Goal: Task Accomplishment & Management: Use online tool/utility

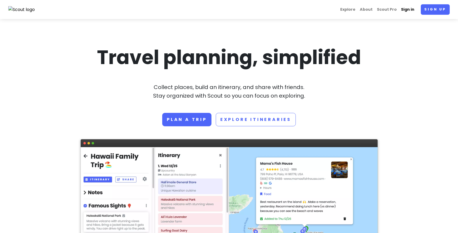
click at [405, 8] on link "Sign in" at bounding box center [408, 9] width 18 height 10
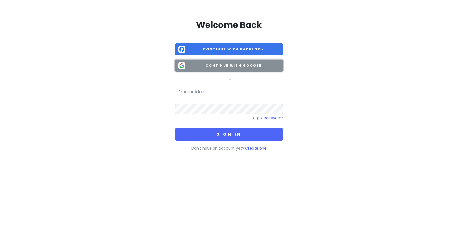
click at [212, 63] on span "Continue with Google" at bounding box center [234, 65] width 92 height 5
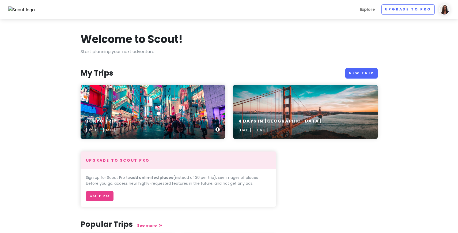
click at [150, 111] on div "Tokyo Trip [DATE] - [DATE]" at bounding box center [153, 112] width 145 height 54
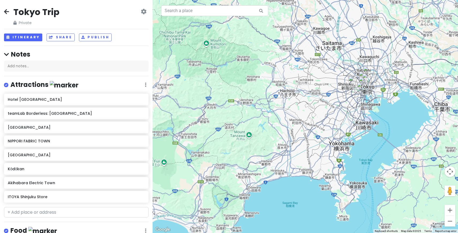
drag, startPoint x: 430, startPoint y: 115, endPoint x: 368, endPoint y: 110, distance: 61.6
click at [368, 110] on div at bounding box center [306, 116] width 306 height 233
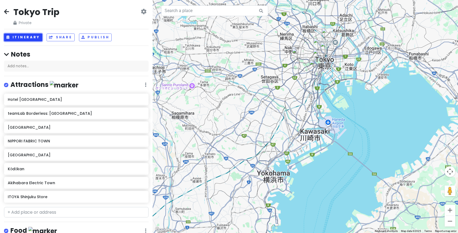
click at [24, 36] on button "Itinerary" at bounding box center [23, 37] width 38 height 8
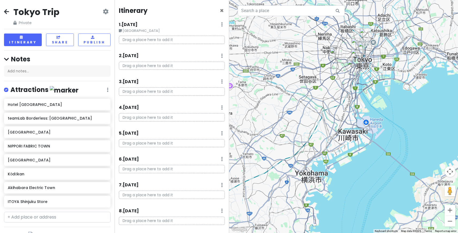
click at [227, 123] on div "Drag a place here to add it" at bounding box center [172, 119] width 114 height 13
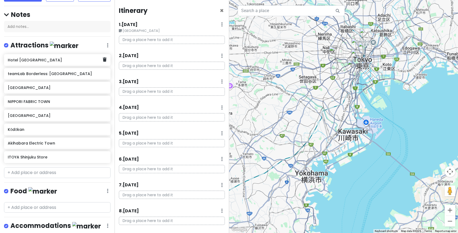
scroll to position [51, 0]
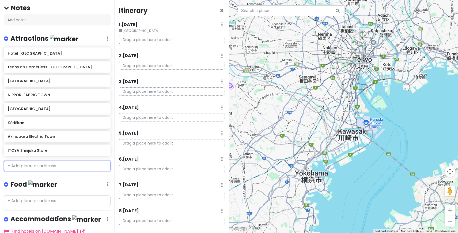
click at [28, 166] on input "text" at bounding box center [57, 166] width 107 height 11
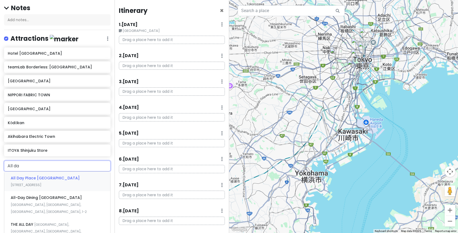
type input "All day"
click at [40, 178] on span "All Day Place [GEOGRAPHIC_DATA]" at bounding box center [45, 177] width 69 height 5
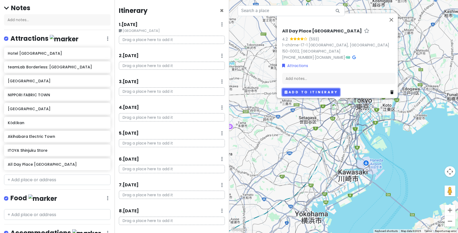
click at [302, 90] on button "Add to itinerary" at bounding box center [311, 92] width 58 height 8
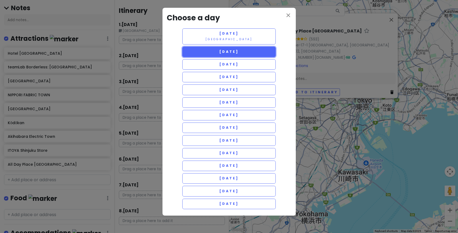
click at [239, 50] on span "[DATE]" at bounding box center [228, 51] width 19 height 5
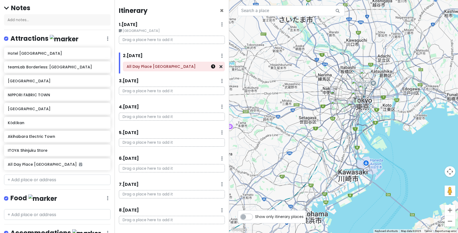
click at [213, 67] on icon at bounding box center [213, 66] width 4 height 4
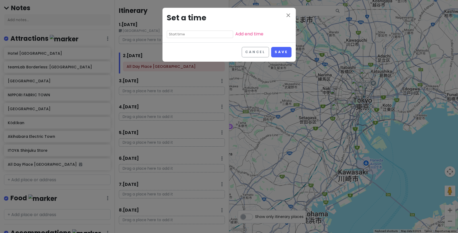
click at [193, 34] on input "text" at bounding box center [200, 35] width 66 height 8
click at [175, 50] on li "03" at bounding box center [174, 50] width 15 height 6
type input "3:55 pm"
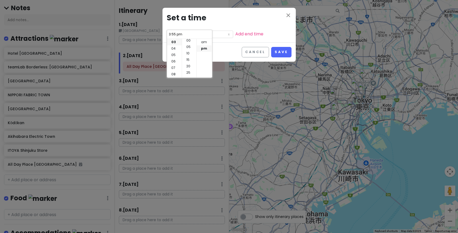
scroll to position [0, 0]
click at [188, 48] on li "05" at bounding box center [189, 48] width 14 height 6
type input "3:05 pm"
click at [188, 42] on li "00" at bounding box center [189, 42] width 14 height 6
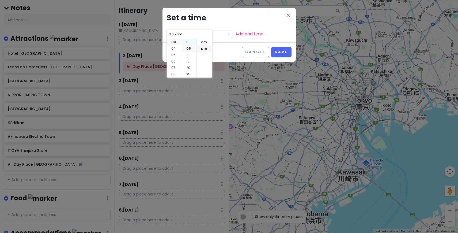
type input "3:00 pm"
click at [204, 49] on li "pm" at bounding box center [204, 48] width 15 height 6
click at [284, 50] on button "Save" at bounding box center [281, 52] width 20 height 10
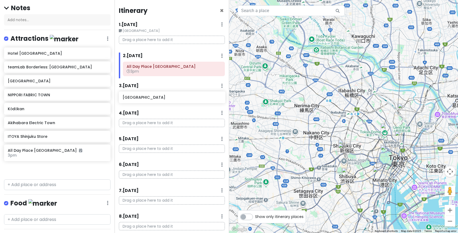
drag, startPoint x: 31, startPoint y: 111, endPoint x: 147, endPoint y: 100, distance: 115.7
click at [147, 100] on div "Tokyo Trip Private Change Dates Make a Copy Delete Trip Go Pro ⚡️ Give Feedback…" at bounding box center [229, 116] width 458 height 233
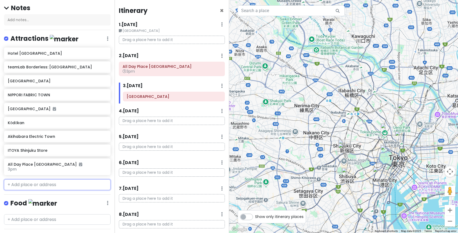
click at [32, 183] on input "text" at bounding box center [57, 184] width 107 height 11
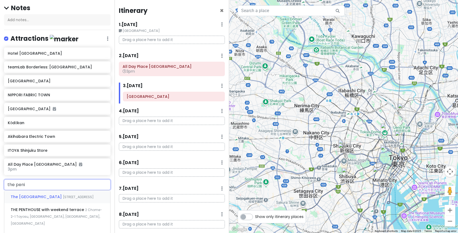
type input "the penin"
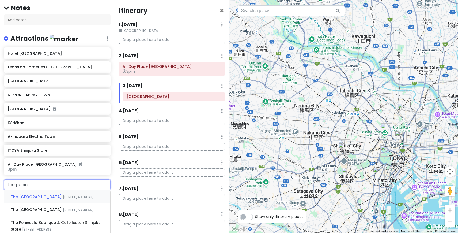
click at [40, 198] on span "The [GEOGRAPHIC_DATA]" at bounding box center [37, 196] width 52 height 5
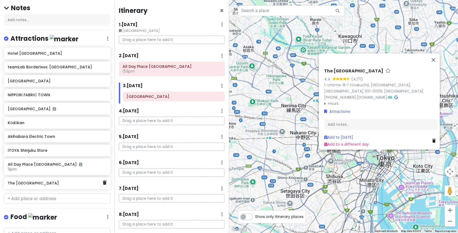
scroll to position [53, 0]
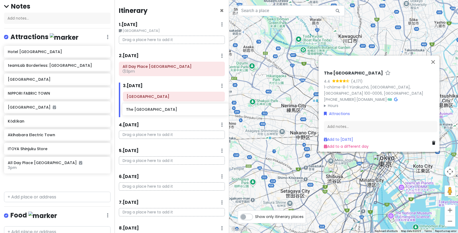
drag, startPoint x: 35, startPoint y: 183, endPoint x: 153, endPoint y: 109, distance: 139.8
click at [153, 109] on div "Tokyo Trip Private Change Dates Make a Copy Delete Trip Go Pro ⚡️ Give Feedback…" at bounding box center [229, 116] width 458 height 233
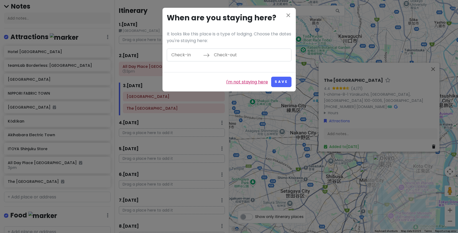
click at [248, 82] on link "I'm not staying here" at bounding box center [247, 82] width 42 height 7
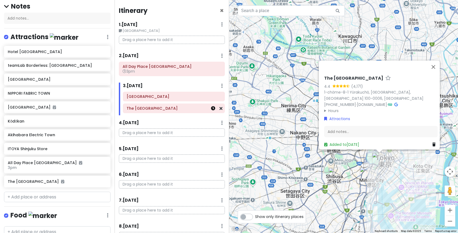
click at [214, 110] on icon at bounding box center [213, 108] width 4 height 4
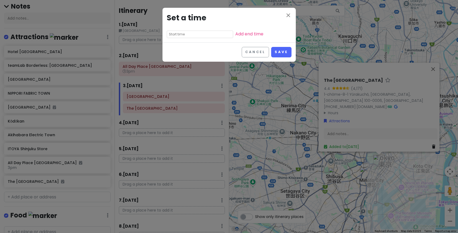
click at [178, 34] on input "text" at bounding box center [200, 35] width 66 height 8
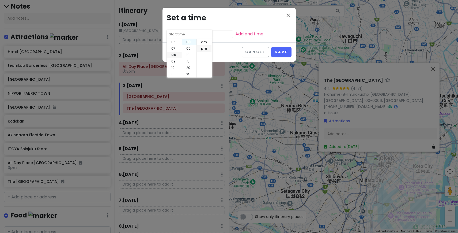
click at [190, 43] on li "00" at bounding box center [189, 42] width 14 height 6
type input "8:00 pm"
click at [203, 49] on li "pm" at bounding box center [204, 48] width 15 height 6
click at [281, 51] on button "Save" at bounding box center [281, 52] width 20 height 10
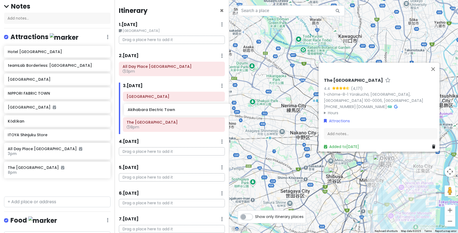
drag, startPoint x: 43, startPoint y: 136, endPoint x: 163, endPoint y: 111, distance: 122.6
click at [163, 111] on div "Tokyo Trip Private Change Dates Make a Copy Delete Trip Go Pro ⚡️ Give Feedback…" at bounding box center [229, 116] width 458 height 233
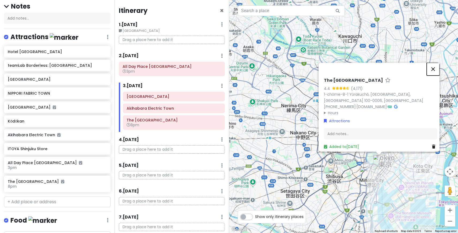
click at [438, 64] on button "Close" at bounding box center [433, 68] width 13 height 13
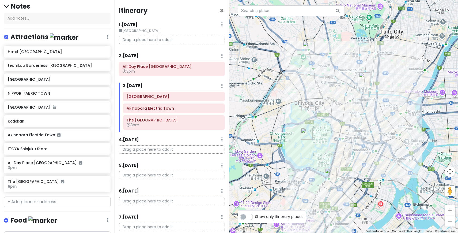
drag, startPoint x: 383, startPoint y: 153, endPoint x: 397, endPoint y: 107, distance: 48.4
click at [397, 107] on div at bounding box center [343, 116] width 229 height 233
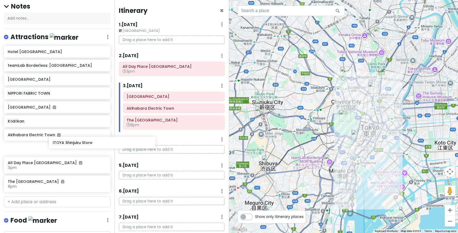
drag, startPoint x: 39, startPoint y: 148, endPoint x: 84, endPoint y: 144, distance: 45.0
click at [84, 143] on div "Hotel [GEOGRAPHIC_DATA] Shinjuku teamLab Borderless: [GEOGRAPHIC_DATA] [GEOGRAP…" at bounding box center [57, 120] width 115 height 148
click at [176, 18] on div "Itinerary × 1 . [DATE] Edit Day Notes Delete Day SLC Airport Drag a place here …" at bounding box center [172, 116] width 115 height 233
click at [38, 150] on h6 "ITOYA Shinjuku Store" at bounding box center [55, 148] width 95 height 5
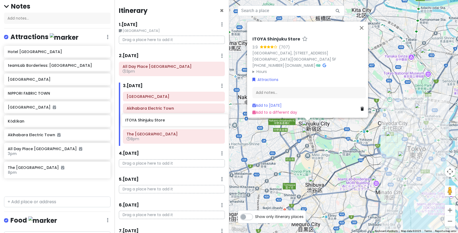
drag, startPoint x: 38, startPoint y: 150, endPoint x: 154, endPoint y: 124, distance: 118.6
click at [155, 123] on div "Tokyo Trip Private Change Dates Make a Copy Delete Trip Go Pro ⚡️ Give Feedback…" at bounding box center [229, 116] width 458 height 233
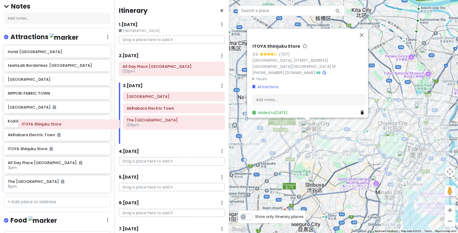
drag, startPoint x: 145, startPoint y: 121, endPoint x: 40, endPoint y: 125, distance: 105.1
click at [40, 125] on div "Tokyo Trip Private Change Dates Make a Copy Delete Trip Go Pro ⚡️ Give Feedback…" at bounding box center [229, 116] width 458 height 233
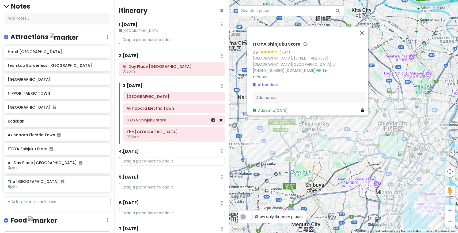
click at [222, 121] on icon at bounding box center [221, 120] width 3 height 4
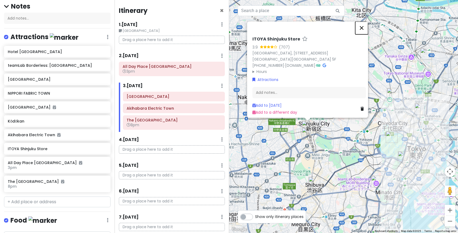
click at [364, 25] on button "Close" at bounding box center [362, 27] width 13 height 13
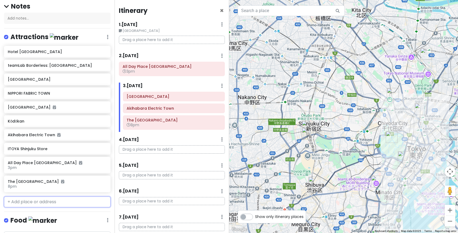
click at [57, 202] on input "text" at bounding box center [57, 201] width 107 height 11
type input "itoya"
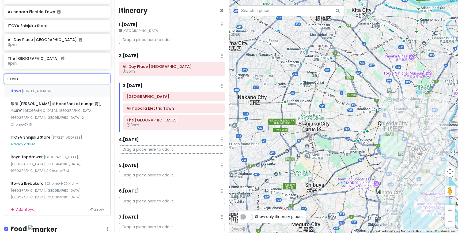
scroll to position [179, 0]
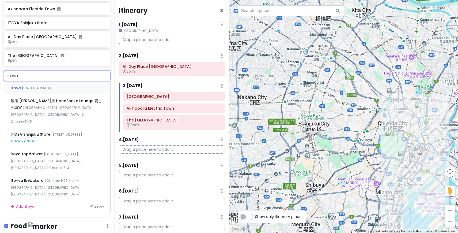
click at [53, 87] on span "[STREET_ADDRESS]" at bounding box center [37, 88] width 31 height 5
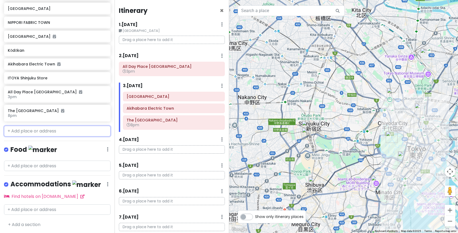
scroll to position [137, 0]
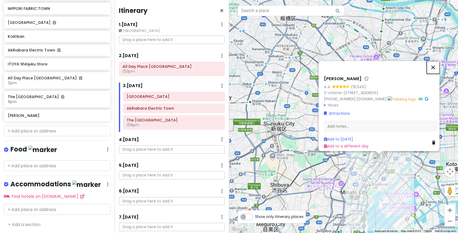
click at [439, 65] on button "Close" at bounding box center [433, 67] width 13 height 13
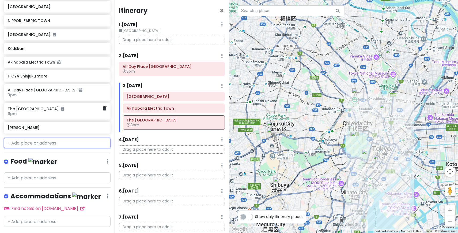
scroll to position [127, 0]
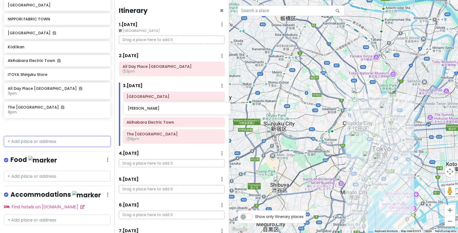
drag, startPoint x: 26, startPoint y: 129, endPoint x: 146, endPoint y: 110, distance: 121.0
click at [146, 111] on div "Tokyo Trip Private Change Dates Make a Copy Delete Trip Go Pro ⚡️ Give Feedback…" at bounding box center [229, 116] width 458 height 233
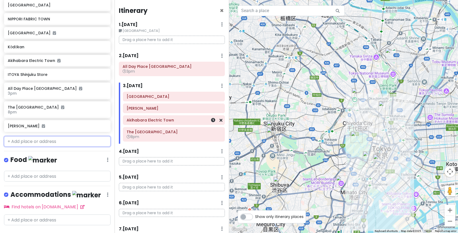
scroll to position [113, 0]
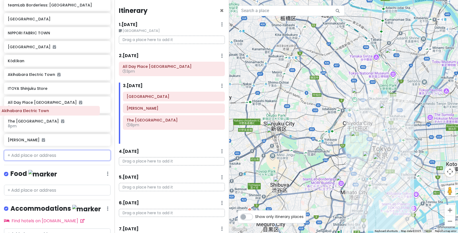
drag, startPoint x: 183, startPoint y: 122, endPoint x: 56, endPoint y: 113, distance: 126.9
click at [56, 113] on div "Tokyo Trip Private Change Dates Make a Copy Delete Trip Go Pro ⚡️ Give Feedback…" at bounding box center [229, 116] width 458 height 233
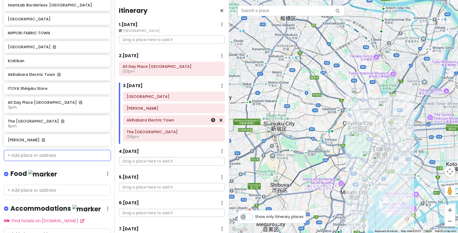
click at [223, 121] on div "Akihabara Electric Town" at bounding box center [174, 119] width 102 height 9
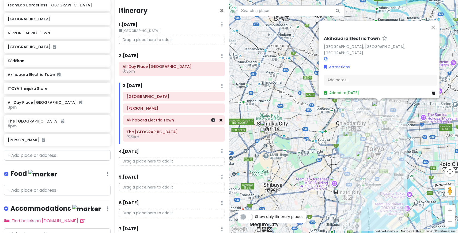
click at [220, 120] on icon at bounding box center [221, 120] width 3 height 4
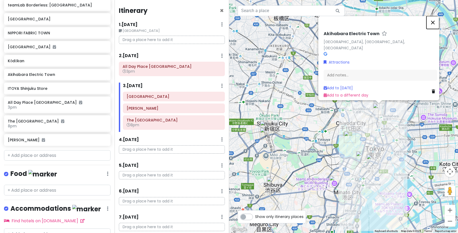
click at [436, 27] on button "Close" at bounding box center [433, 22] width 13 height 13
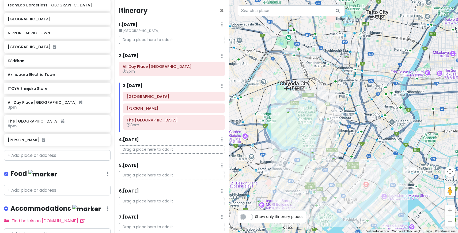
drag, startPoint x: 323, startPoint y: 136, endPoint x: 351, endPoint y: 113, distance: 36.0
click at [351, 113] on div at bounding box center [343, 116] width 229 height 233
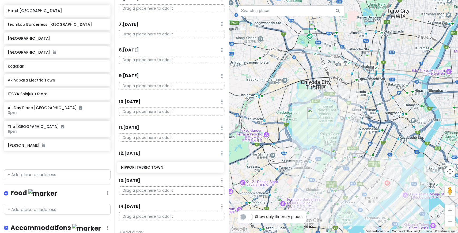
scroll to position [193, 0]
drag, startPoint x: 32, startPoint y: 46, endPoint x: 146, endPoint y: 164, distance: 164.7
click at [146, 164] on div "Tokyo Trip Private Change Dates Make a Copy Delete Trip Go Pro ⚡️ Give Feedback…" at bounding box center [229, 116] width 458 height 233
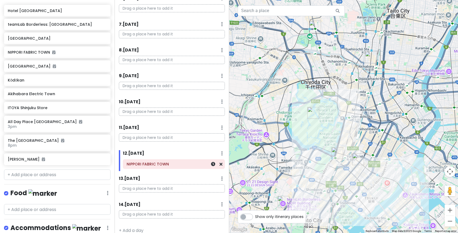
scroll to position [80, 0]
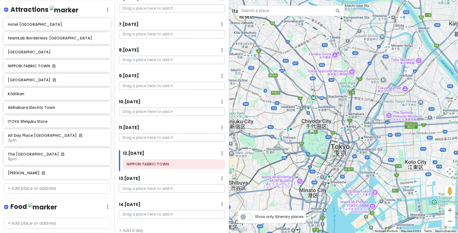
drag, startPoint x: 322, startPoint y: 58, endPoint x: 329, endPoint y: 89, distance: 32.0
click at [329, 90] on div at bounding box center [343, 116] width 229 height 233
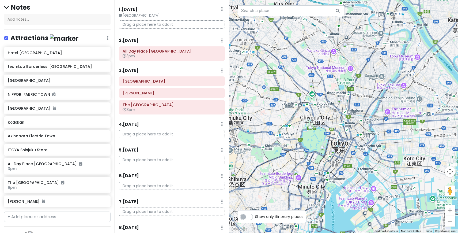
scroll to position [53, 0]
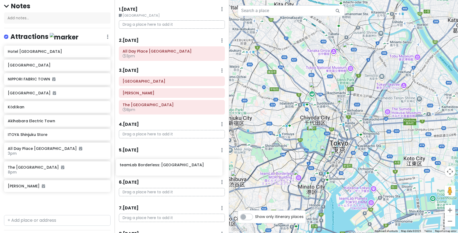
drag, startPoint x: 54, startPoint y: 61, endPoint x: 166, endPoint y: 166, distance: 153.6
click at [166, 166] on div "Tokyo Trip Private Change Dates Make a Copy Delete Trip Go Pro ⚡️ Give Feedback…" at bounding box center [229, 116] width 458 height 233
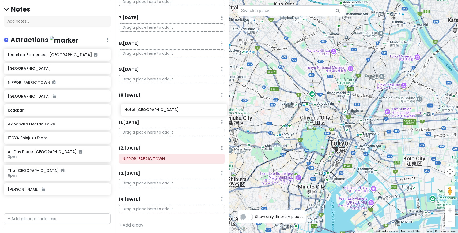
scroll to position [201, 0]
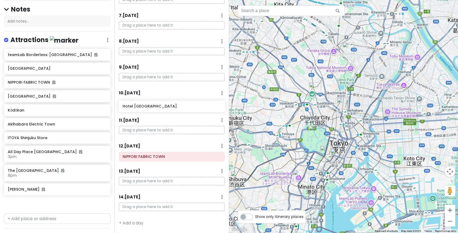
drag, startPoint x: 42, startPoint y: 44, endPoint x: 157, endPoint y: 104, distance: 129.8
click at [157, 104] on div "Tokyo Trip Private Change Dates Make a Copy Delete Trip Go Pro ⚡️ Give Feedback…" at bounding box center [229, 116] width 458 height 233
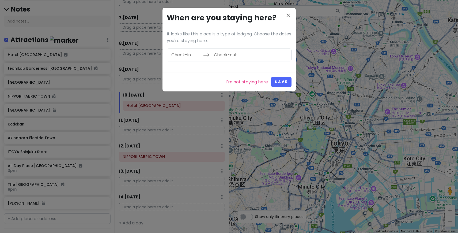
scroll to position [199, 0]
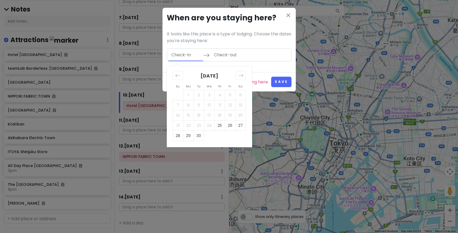
click at [191, 57] on input "Check-in" at bounding box center [186, 55] width 35 height 12
click at [240, 77] on icon "Move forward to switch to the next month." at bounding box center [240, 75] width 5 height 5
click at [242, 94] on td "4" at bounding box center [241, 95] width 10 height 10
type input "[DATE]"
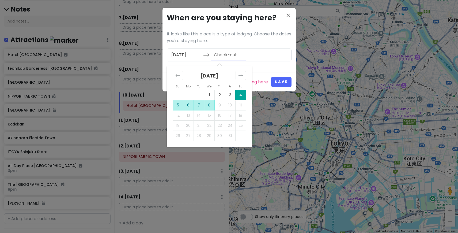
click at [206, 104] on td "8" at bounding box center [209, 105] width 10 height 10
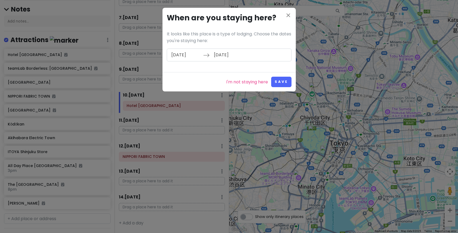
type input "[DATE]"
click at [283, 83] on button "Save" at bounding box center [281, 82] width 20 height 10
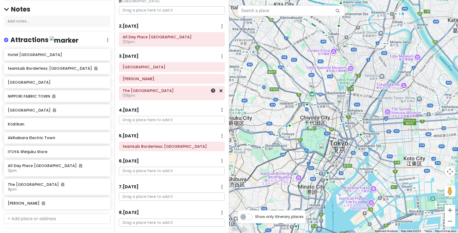
scroll to position [8, 0]
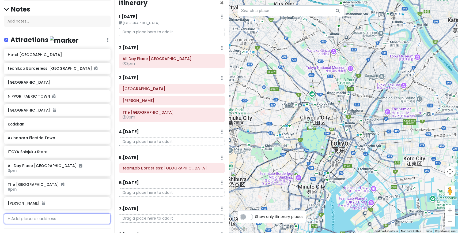
click at [21, 221] on input "text" at bounding box center [57, 218] width 107 height 11
type input "[PERSON_NAME]"
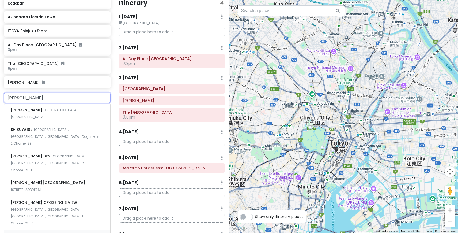
scroll to position [172, 0]
click at [46, 179] on span "[PERSON_NAME][GEOGRAPHIC_DATA]" at bounding box center [48, 181] width 75 height 5
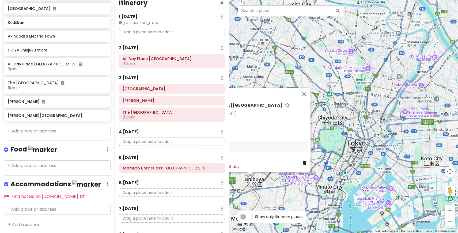
click at [46, 156] on div "Tokyo Trip Private Change Dates Make a Copy Delete Trip Go Pro ⚡️ Give Feedback…" at bounding box center [57, 116] width 115 height 233
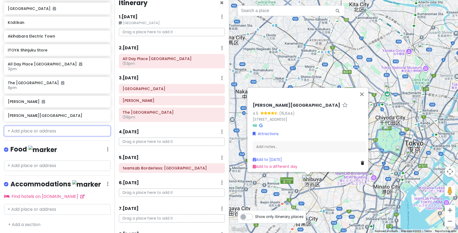
click at [42, 129] on input "text" at bounding box center [57, 131] width 107 height 11
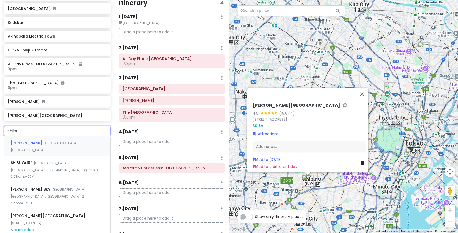
type input "[PERSON_NAME]"
click at [58, 187] on span "[GEOGRAPHIC_DATA], [GEOGRAPHIC_DATA], [GEOGRAPHIC_DATA], 2 Chome−24−12" at bounding box center [49, 196] width 76 height 18
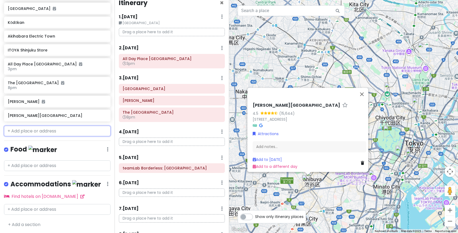
scroll to position [165, 0]
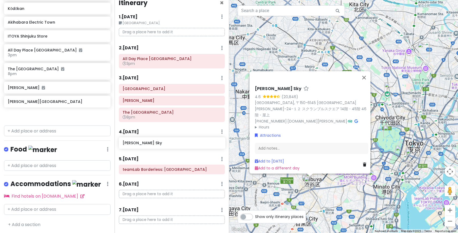
drag, startPoint x: 41, startPoint y: 117, endPoint x: 156, endPoint y: 145, distance: 118.3
click at [156, 145] on div "Tokyo Trip Private Change Dates Make a Copy Delete Trip Go Pro ⚡️ Give Feedback…" at bounding box center [229, 116] width 458 height 233
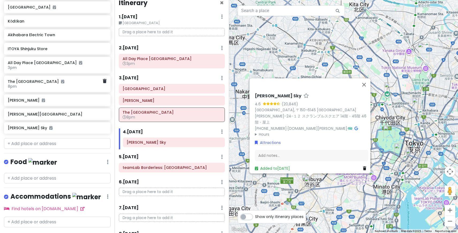
scroll to position [151, 0]
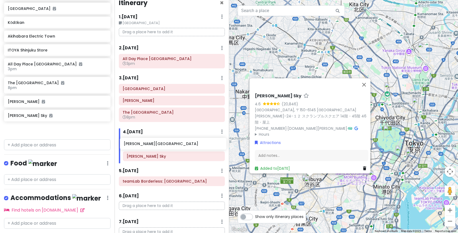
drag, startPoint x: 43, startPoint y: 115, endPoint x: 160, endPoint y: 142, distance: 120.4
click at [160, 143] on div "Tokyo Trip Private Change Dates Make a Copy Delete Trip Go Pro ⚡️ Give Feedback…" at bounding box center [229, 116] width 458 height 233
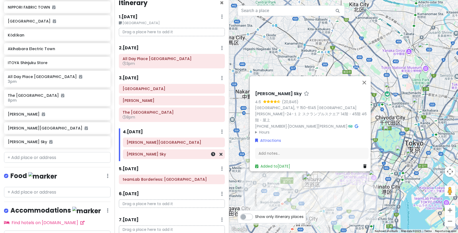
scroll to position [138, 0]
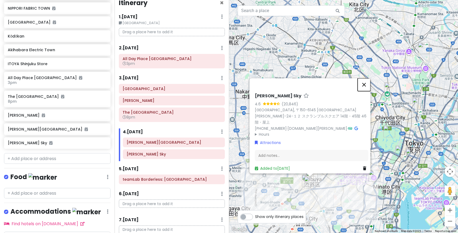
click at [368, 83] on button "Close" at bounding box center [364, 84] width 13 height 13
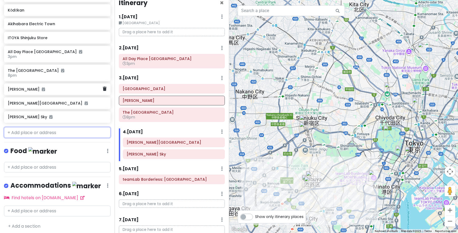
scroll to position [162, 0]
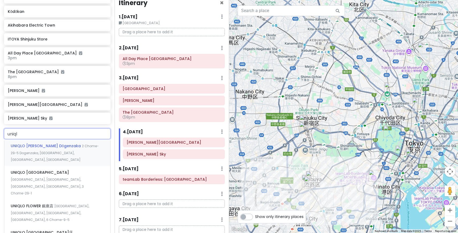
type input "uniqlo"
drag, startPoint x: 39, startPoint y: 143, endPoint x: 55, endPoint y: 148, distance: 16.1
click at [55, 148] on div "UNIQLO [PERSON_NAME] D[STREET_ADDRESS]" at bounding box center [57, 152] width 106 height 27
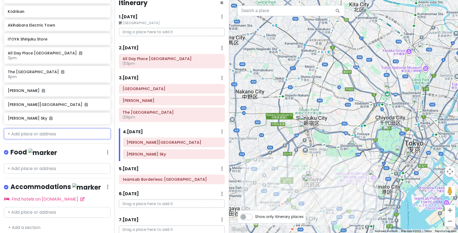
scroll to position [176, 0]
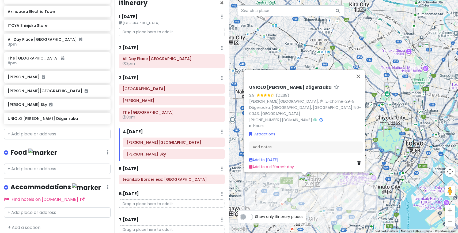
click at [55, 148] on div "Food Edit Reorder Delete List" at bounding box center [57, 153] width 107 height 11
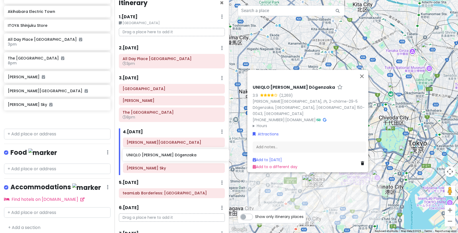
drag, startPoint x: 58, startPoint y: 119, endPoint x: 174, endPoint y: 155, distance: 121.5
click at [175, 155] on div "Tokyo Trip Private Change Dates Make a Copy Delete Trip Go Pro ⚡️ Give Feedback…" at bounding box center [229, 116] width 458 height 233
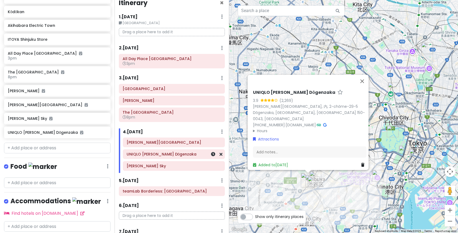
scroll to position [162, 0]
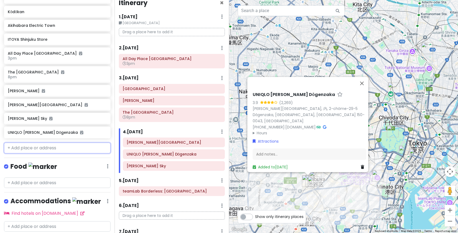
click at [39, 147] on input "text" at bounding box center [57, 148] width 107 height 11
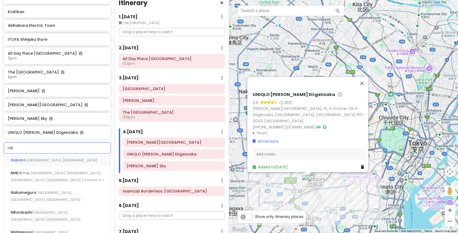
type input "nike"
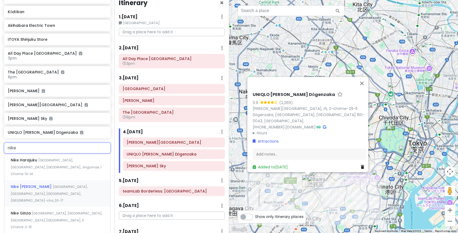
click at [45, 184] on span "[GEOGRAPHIC_DATA], [GEOGRAPHIC_DATA], [GEOGRAPHIC_DATA], [GEOGRAPHIC_DATA]-cho,…" at bounding box center [49, 193] width 77 height 18
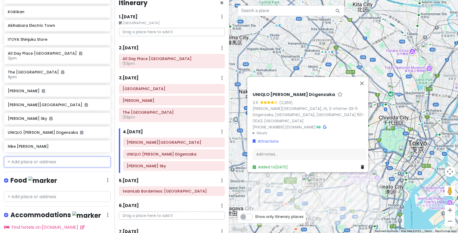
scroll to position [176, 0]
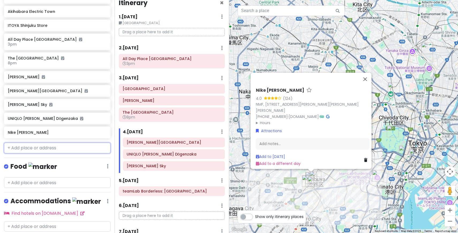
click at [47, 149] on input "text" at bounding box center [57, 148] width 107 height 11
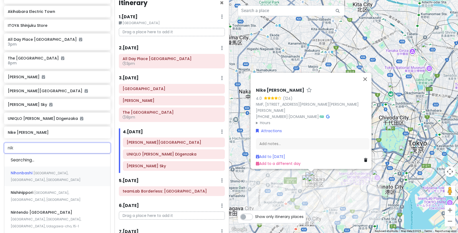
type input "nike"
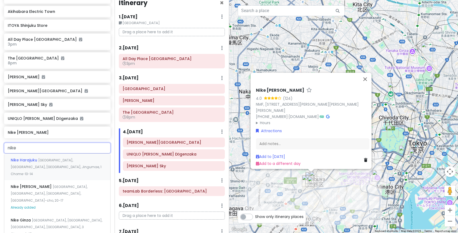
click at [49, 161] on span "[GEOGRAPHIC_DATA], [GEOGRAPHIC_DATA], [GEOGRAPHIC_DATA], Jingumae, 1 Chome−13−14" at bounding box center [56, 167] width 91 height 18
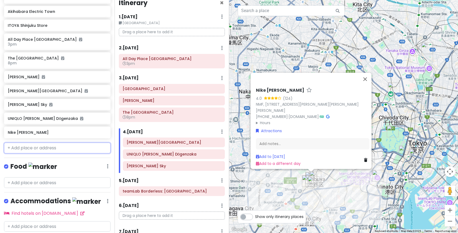
scroll to position [190, 0]
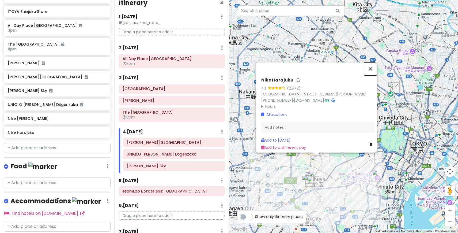
click at [374, 62] on button "Close" at bounding box center [370, 68] width 13 height 13
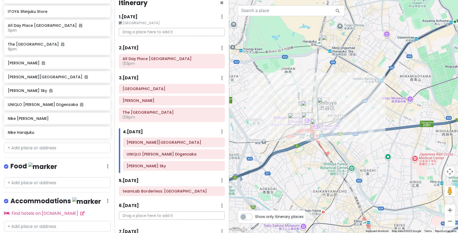
drag, startPoint x: 319, startPoint y: 185, endPoint x: 342, endPoint y: 120, distance: 69.3
click at [341, 120] on div at bounding box center [343, 116] width 229 height 233
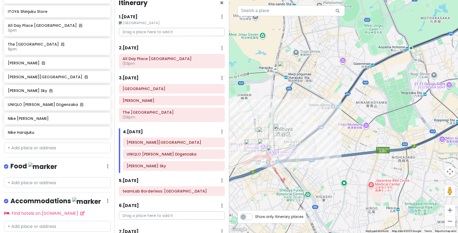
drag, startPoint x: 338, startPoint y: 60, endPoint x: 293, endPoint y: 86, distance: 51.5
click at [293, 87] on div at bounding box center [343, 116] width 229 height 233
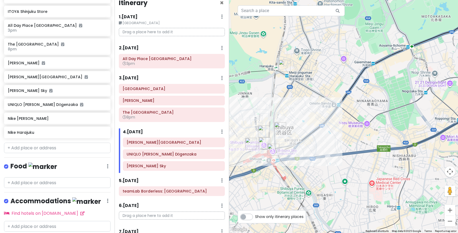
click at [284, 64] on img "Nike Harajuku" at bounding box center [285, 66] width 12 height 12
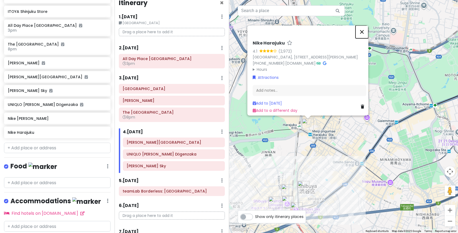
click at [364, 25] on button "Close" at bounding box center [362, 31] width 13 height 13
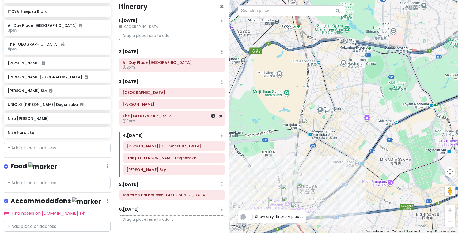
scroll to position [0, 0]
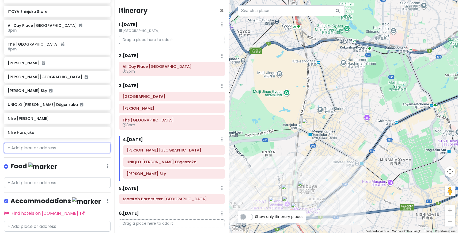
click at [23, 147] on input "text" at bounding box center [57, 148] width 107 height 11
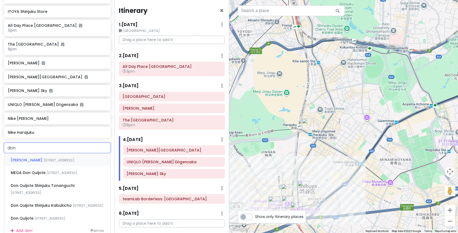
type input "don q"
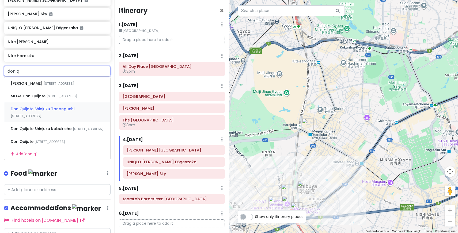
scroll to position [262, 0]
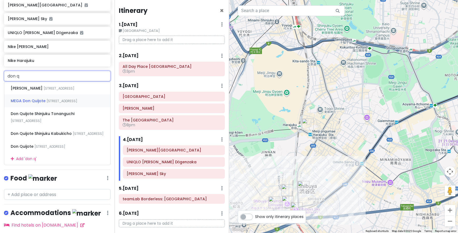
click at [52, 107] on div "MEGA Don Quijote [STREET_ADDRESS]" at bounding box center [57, 100] width 106 height 13
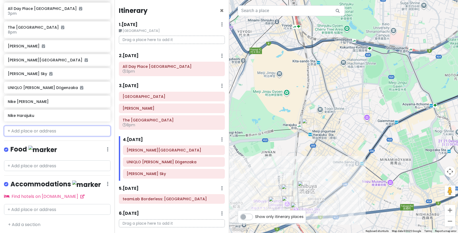
scroll to position [221, 0]
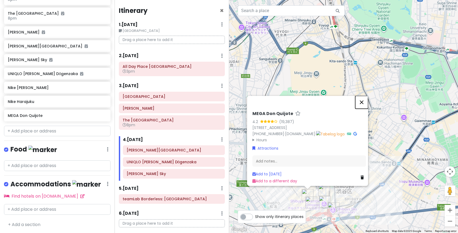
click at [365, 99] on button "Close" at bounding box center [362, 102] width 13 height 13
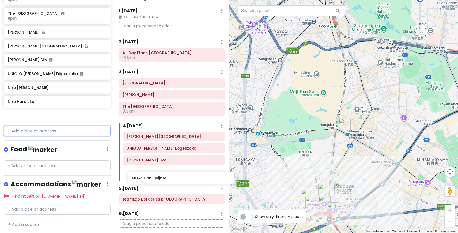
scroll to position [14, 0]
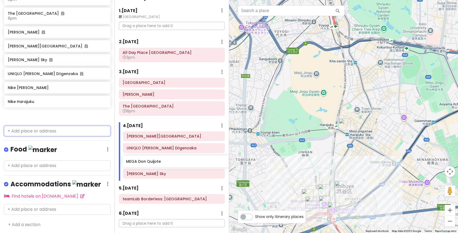
drag, startPoint x: 42, startPoint y: 117, endPoint x: 160, endPoint y: 163, distance: 127.2
click at [160, 163] on div "Tokyo Trip Private Change Dates Make a Copy Delete Trip Go Pro ⚡️ Give Feedback…" at bounding box center [229, 116] width 458 height 233
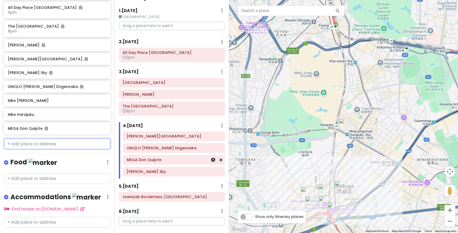
scroll to position [207, 0]
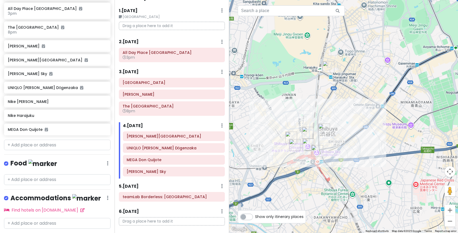
drag, startPoint x: 350, startPoint y: 168, endPoint x: 333, endPoint y: 106, distance: 64.2
click at [333, 106] on div at bounding box center [343, 116] width 229 height 233
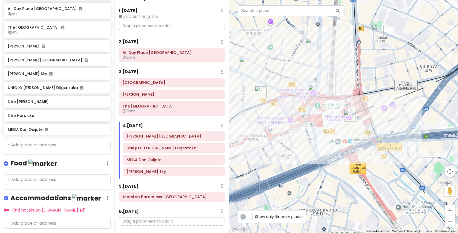
drag, startPoint x: 382, startPoint y: 109, endPoint x: 311, endPoint y: 135, distance: 75.8
click at [311, 136] on div at bounding box center [343, 116] width 229 height 233
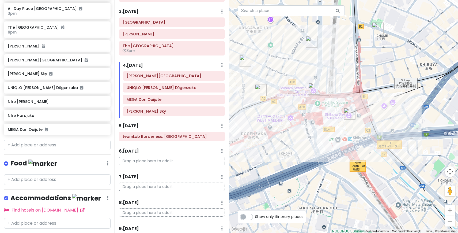
scroll to position [82, 0]
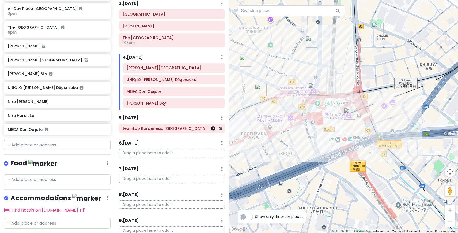
click at [214, 131] on link at bounding box center [213, 128] width 4 height 6
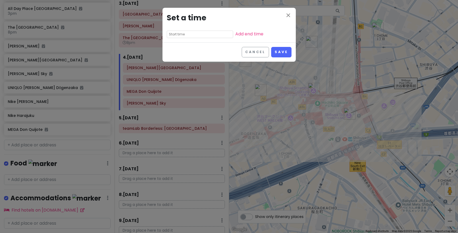
click at [187, 35] on input "text" at bounding box center [200, 35] width 66 height 8
click at [173, 56] on li "02" at bounding box center [174, 55] width 15 height 6
type input "2:55 pm"
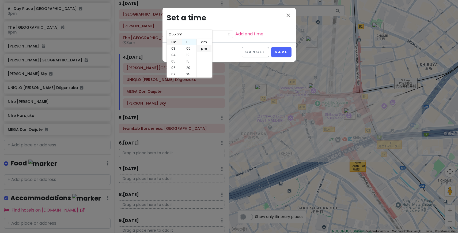
click at [190, 42] on li "00" at bounding box center [189, 42] width 14 height 6
type input "2:00 pm"
click at [284, 51] on button "Save" at bounding box center [281, 52] width 20 height 10
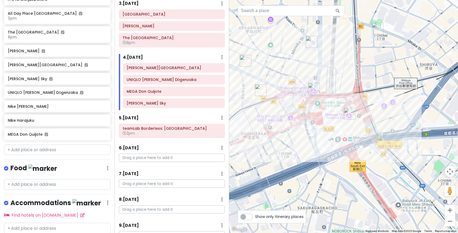
scroll to position [212, 0]
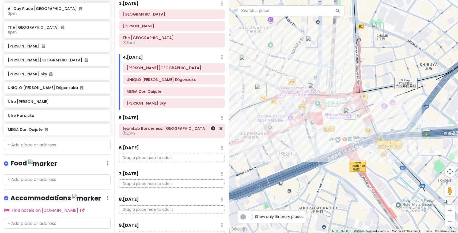
click at [172, 132] on h6 "2pm" at bounding box center [172, 133] width 99 height 5
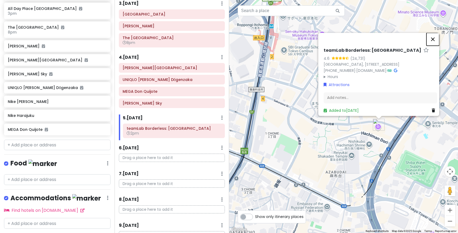
click at [437, 33] on button "Close" at bounding box center [433, 39] width 13 height 13
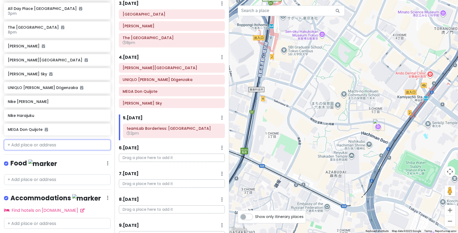
click at [38, 147] on input "text" at bounding box center [57, 145] width 107 height 11
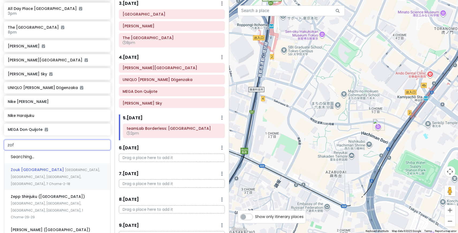
type input "zoff"
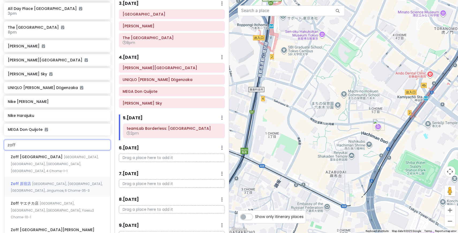
click at [46, 181] on span "[GEOGRAPHIC_DATA], [GEOGRAPHIC_DATA], [GEOGRAPHIC_DATA], Jingumae, 6 Chome−35−3" at bounding box center [57, 187] width 92 height 12
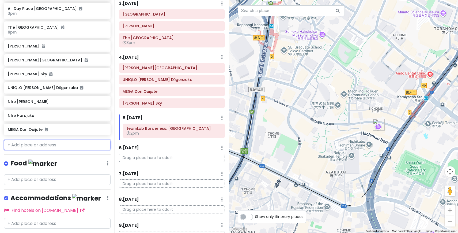
scroll to position [226, 0]
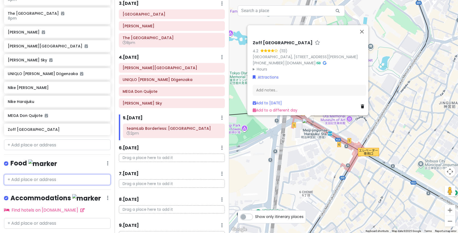
click at [42, 177] on input "text" at bounding box center [57, 179] width 107 height 11
click at [39, 141] on input "text" at bounding box center [57, 144] width 107 height 11
type input "s"
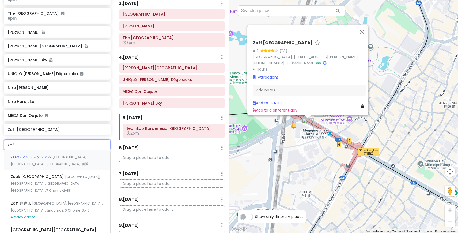
type input "zoff"
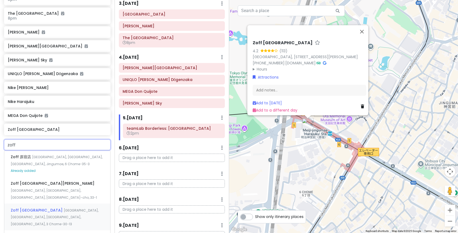
click at [63, 208] on span "[GEOGRAPHIC_DATA], [GEOGRAPHIC_DATA], [GEOGRAPHIC_DATA], [GEOGRAPHIC_DATA], 3 C…" at bounding box center [55, 217] width 88 height 18
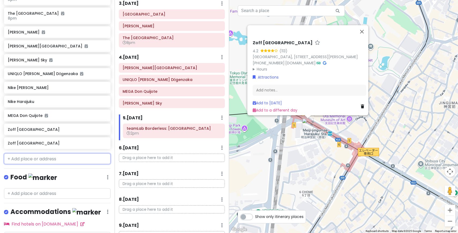
scroll to position [240, 0]
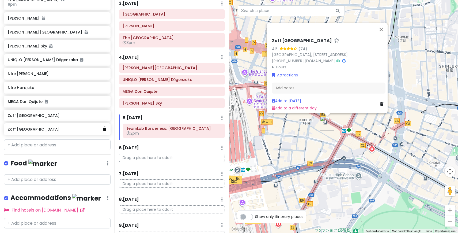
click at [105, 128] on icon at bounding box center [105, 128] width 4 height 4
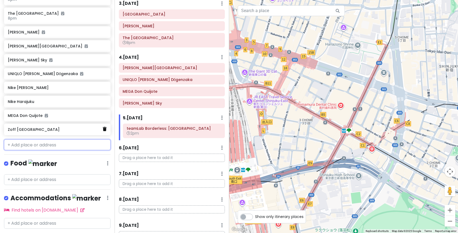
click at [106, 130] on icon at bounding box center [105, 129] width 4 height 4
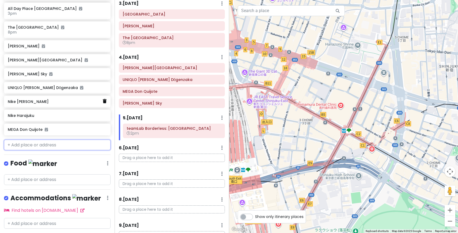
click at [106, 101] on icon at bounding box center [105, 101] width 4 height 4
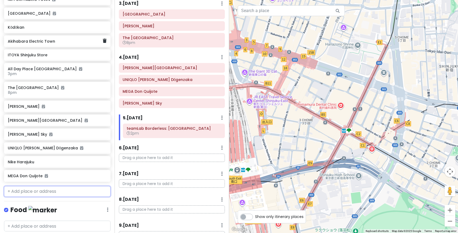
scroll to position [150, 0]
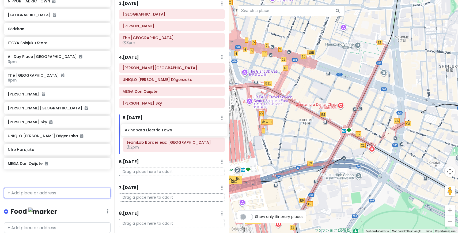
drag, startPoint x: 54, startPoint y: 42, endPoint x: 171, endPoint y: 131, distance: 147.2
click at [171, 131] on div "Tokyo Trip Private Change Dates Make a Copy Delete Trip Go Pro ⚡️ Give Feedback…" at bounding box center [229, 116] width 458 height 233
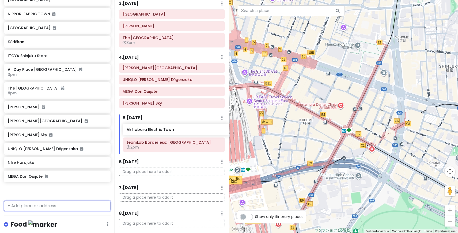
scroll to position [136, 0]
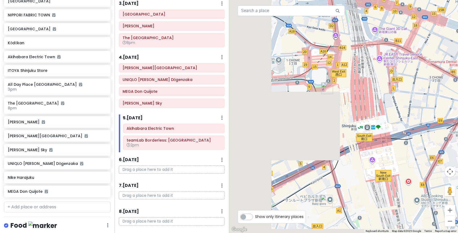
drag, startPoint x: 290, startPoint y: 146, endPoint x: 424, endPoint y: 99, distance: 141.7
click at [424, 100] on div at bounding box center [343, 116] width 229 height 233
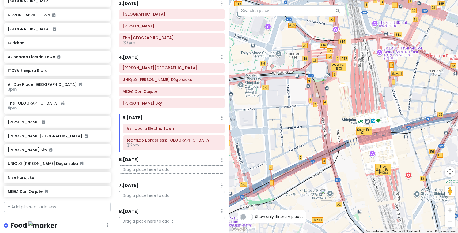
click at [326, 81] on img "ITOYA Shinjuku Store" at bounding box center [328, 82] width 12 height 12
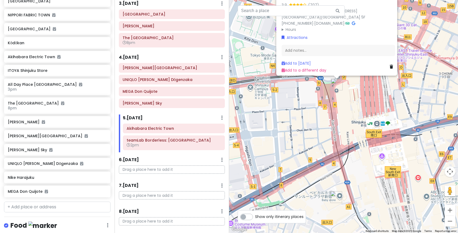
drag, startPoint x: 324, startPoint y: 139, endPoint x: 333, endPoint y: 95, distance: 44.1
click at [334, 96] on div "[GEOGRAPHIC_DATA] 3.9 (707) [GEOGRAPHIC_DATA], [STREET_ADDRESS] [GEOGRAPHIC_DAT…" at bounding box center [343, 116] width 229 height 233
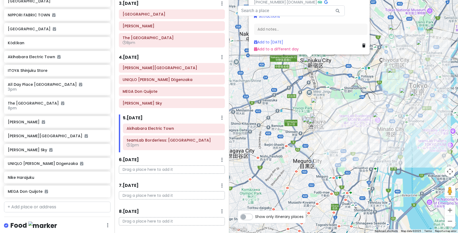
drag, startPoint x: 360, startPoint y: 149, endPoint x: 334, endPoint y: 121, distance: 37.9
click at [335, 121] on div "[GEOGRAPHIC_DATA] 3.9 (707) [GEOGRAPHIC_DATA], [STREET_ADDRESS] [GEOGRAPHIC_DAT…" at bounding box center [343, 116] width 229 height 233
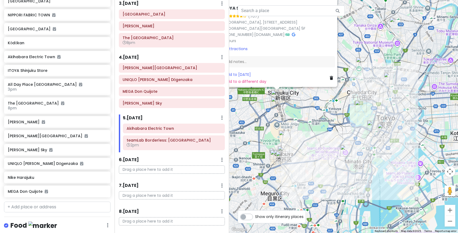
drag, startPoint x: 407, startPoint y: 139, endPoint x: 376, endPoint y: 175, distance: 47.7
click at [376, 175] on div "[GEOGRAPHIC_DATA] 3.9 (707) [GEOGRAPHIC_DATA], [STREET_ADDRESS] [GEOGRAPHIC_DAT…" at bounding box center [343, 116] width 229 height 233
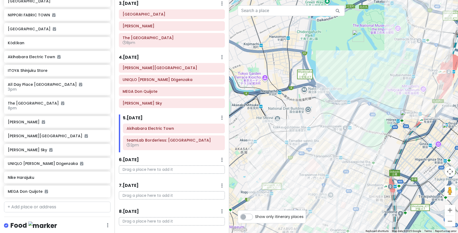
drag, startPoint x: 336, startPoint y: 180, endPoint x: 362, endPoint y: 139, distance: 48.4
click at [362, 139] on div "[GEOGRAPHIC_DATA] 3.9 (707) [GEOGRAPHIC_DATA], [STREET_ADDRESS] [GEOGRAPHIC_DAT…" at bounding box center [343, 116] width 229 height 233
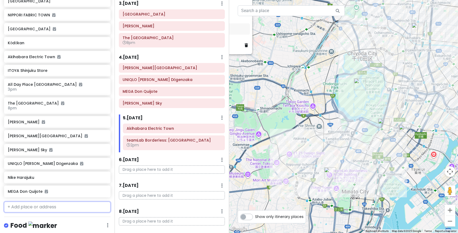
click at [36, 210] on input "text" at bounding box center [57, 207] width 107 height 11
paste input "[PERSON_NAME]"
type input "[PERSON_NAME]"
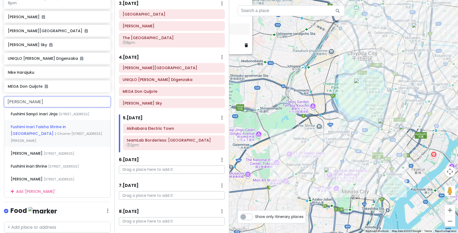
scroll to position [241, 0]
click at [83, 159] on div "[PERSON_NAME] [STREET_ADDRESS][PERSON_NAME]" at bounding box center [57, 152] width 106 height 13
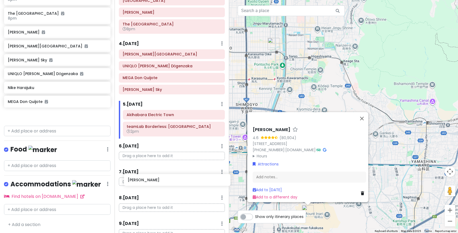
scroll to position [96, 0]
drag, startPoint x: 47, startPoint y: 117, endPoint x: 163, endPoint y: 160, distance: 123.4
click at [163, 160] on div "Tokyo Trip Private Change Dates Make a Copy Delete Trip Go Pro ⚡️ Give Feedback…" at bounding box center [229, 116] width 458 height 233
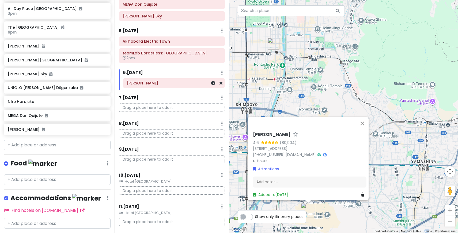
scroll to position [170, 0]
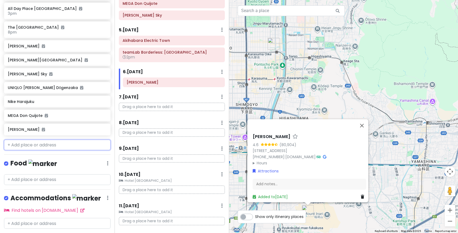
click at [38, 147] on input "text" at bounding box center [57, 145] width 107 height 11
paste input "[DEMOGRAPHIC_DATA]"
type input "[DEMOGRAPHIC_DATA]"
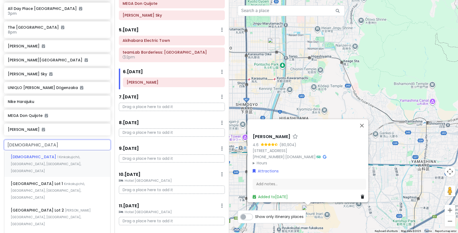
click at [42, 161] on div "[GEOGRAPHIC_DATA] 1 Kinkakujichō, [GEOGRAPHIC_DATA], [GEOGRAPHIC_DATA], [GEOGRA…" at bounding box center [57, 163] width 106 height 27
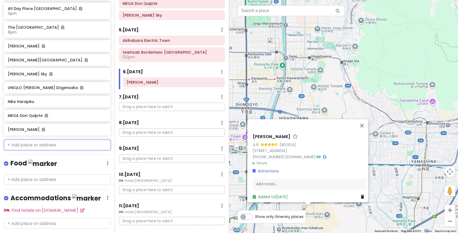
scroll to position [226, 0]
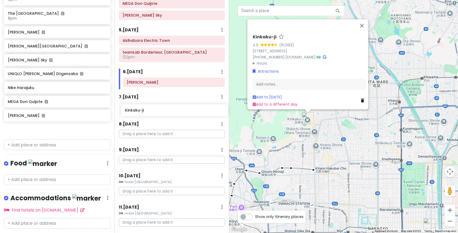
drag, startPoint x: 50, startPoint y: 130, endPoint x: 167, endPoint y: 110, distance: 118.9
click at [168, 110] on div "Tokyo Trip Private Change Dates Make a Copy Delete Trip Go Pro ⚡️ Give Feedback…" at bounding box center [229, 116] width 458 height 233
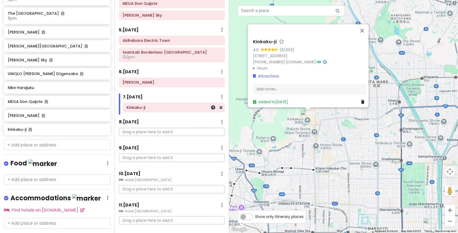
scroll to position [212, 0]
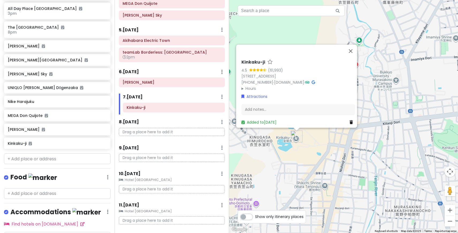
click at [222, 97] on icon at bounding box center [222, 97] width 2 height 4
click at [210, 113] on link "Add Day Notes" at bounding box center [206, 112] width 44 height 13
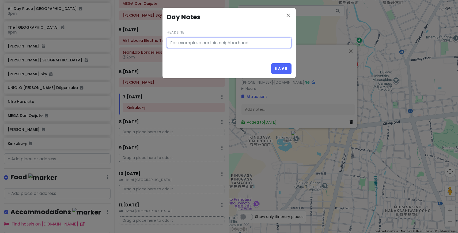
paste input "take a 30 min train ride from [GEOGRAPHIC_DATA] to the [GEOGRAPHIC_DATA]"
click at [173, 41] on input "take a 30 min train ride from [GEOGRAPHIC_DATA] to the [GEOGRAPHIC_DATA]" at bounding box center [229, 43] width 125 height 11
click at [170, 42] on input "take a 30 min train ride from [GEOGRAPHIC_DATA] to the [GEOGRAPHIC_DATA]" at bounding box center [229, 43] width 125 height 11
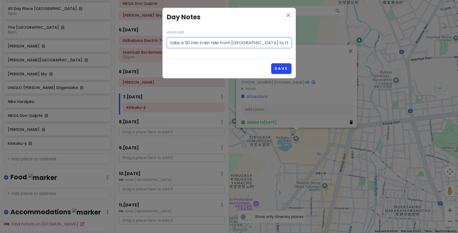
type input "take a 30 min train ride from [GEOGRAPHIC_DATA] to the [GEOGRAPHIC_DATA]"
click at [286, 67] on button "Save" at bounding box center [281, 68] width 20 height 10
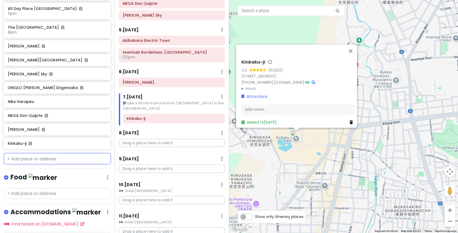
click at [38, 161] on input "text" at bounding box center [57, 158] width 107 height 11
paste input "Arashiyama Bamboo Forest"
type input "Arashiyama Bamboo Forest"
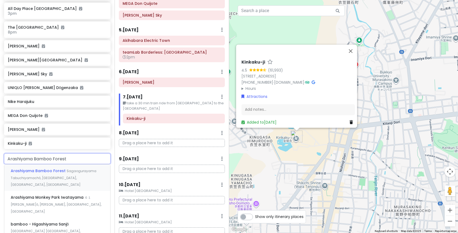
click at [44, 171] on span "Arashiyama Bamboo Forest" at bounding box center [39, 170] width 56 height 5
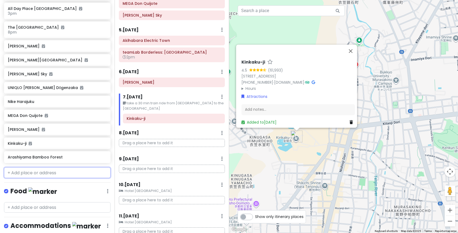
scroll to position [226, 0]
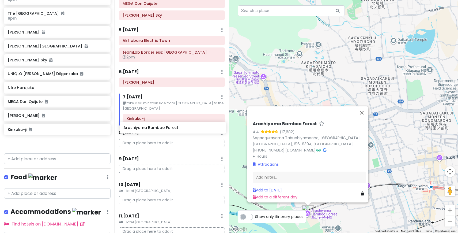
drag, startPoint x: 55, startPoint y: 147, endPoint x: 169, endPoint y: 130, distance: 114.7
click at [169, 131] on div "Tokyo Trip Private Change Dates Make a Copy Delete Trip Go Pro ⚡️ Give Feedback…" at bounding box center [229, 116] width 458 height 233
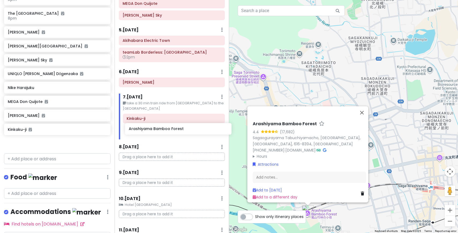
drag, startPoint x: 46, startPoint y: 144, endPoint x: 164, endPoint y: 127, distance: 119.6
click at [165, 127] on div "Tokyo Trip Private Change Dates Make a Copy Delete Trip Go Pro ⚡️ Give Feedback…" at bounding box center [229, 116] width 458 height 233
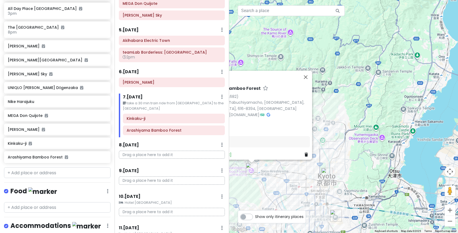
drag, startPoint x: 423, startPoint y: 124, endPoint x: 264, endPoint y: 172, distance: 166.8
click at [264, 172] on div "Arashiyama Bamboo Forest 4.4 (17,682) Sagaogurayama Tabuchiyamacho, [GEOGRAPHIC…" at bounding box center [343, 116] width 229 height 233
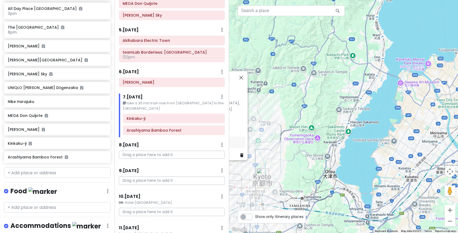
click at [221, 95] on icon at bounding box center [222, 97] width 2 height 4
click at [213, 111] on link "Edit Day Notes" at bounding box center [206, 112] width 43 height 13
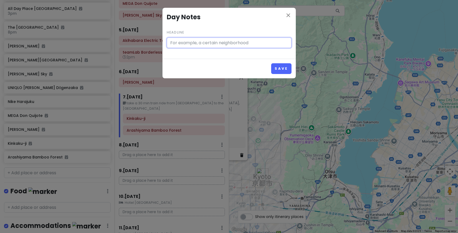
type input "take a 30 min train ride from [GEOGRAPHIC_DATA] to the [GEOGRAPHIC_DATA]"
click at [285, 43] on input "take a 30 min train ride from [GEOGRAPHIC_DATA] to the [GEOGRAPHIC_DATA]" at bounding box center [229, 43] width 125 height 11
click at [288, 42] on input "take a 30 min train ride from [GEOGRAPHIC_DATA] to the [GEOGRAPHIC_DATA]" at bounding box center [229, 43] width 125 height 11
click at [271, 63] on button "Save" at bounding box center [281, 68] width 20 height 10
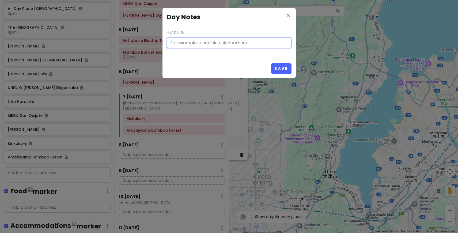
scroll to position [0, 0]
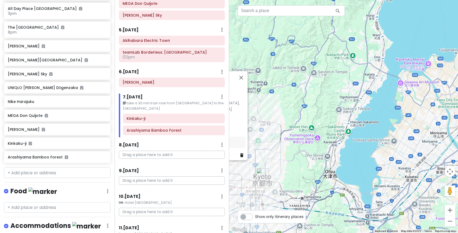
click at [243, 108] on div "Sagaogurayama Tabuchiyamacho, [GEOGRAPHIC_DATA], [GEOGRAPHIC_DATA], 616-8394, […" at bounding box center [189, 106] width 114 height 12
drag, startPoint x: 235, startPoint y: 76, endPoint x: 310, endPoint y: 62, distance: 76.2
click at [310, 62] on div "Arashiyama Bamboo Forest 4.4 (17,682) Sagaogurayama Tabuchiyamacho, [GEOGRAPHIC…" at bounding box center [343, 116] width 229 height 233
click at [221, 95] on icon at bounding box center [222, 97] width 2 height 4
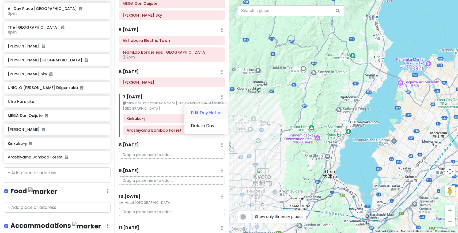
click at [206, 114] on link "Edit Day Notes" at bounding box center [206, 112] width 43 height 13
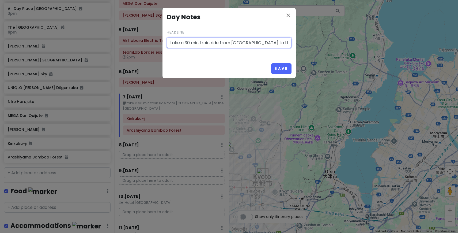
click at [206, 42] on input "take a 30 min train ride from [GEOGRAPHIC_DATA] to the [GEOGRAPHIC_DATA]" at bounding box center [229, 43] width 125 height 11
paste input "Arashiyama Bamboo Forest - a 25 min train ride further on brings you to the fam…"
type input "take a 30 min train ride from [GEOGRAPHIC_DATA] to the [GEOGRAPHIC_DATA] - a 25…"
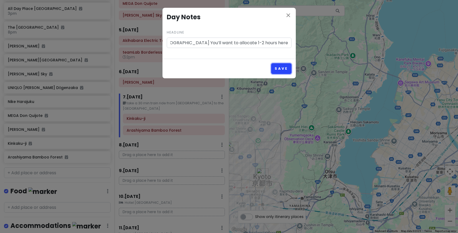
scroll to position [0, 0]
click at [285, 66] on button "Save" at bounding box center [281, 68] width 20 height 10
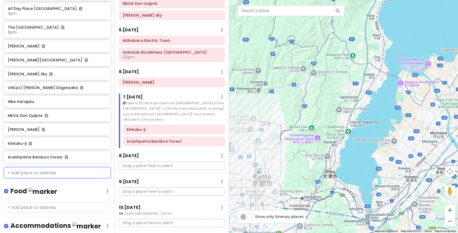
click at [54, 172] on input "text" at bounding box center [57, 172] width 107 height 11
paste input "Adashino Nenbutsuji Temple"
type input "Adashino Nenbutsuji Temple"
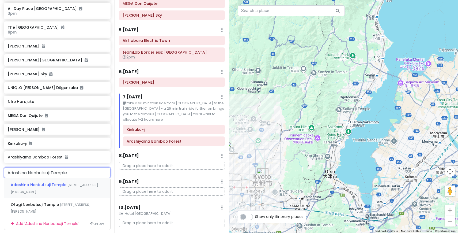
click at [59, 185] on span "Adashino Nenbutsuji Temple" at bounding box center [39, 184] width 57 height 5
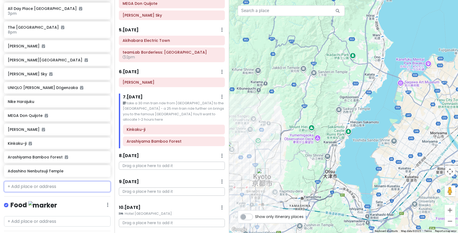
scroll to position [226, 0]
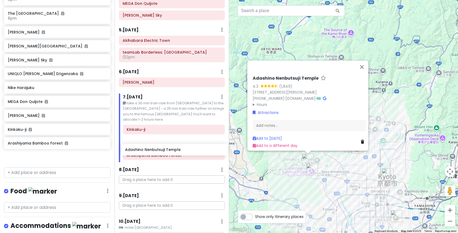
drag, startPoint x: 64, startPoint y: 158, endPoint x: 179, endPoint y: 148, distance: 114.8
click at [180, 148] on div "Tokyo Trip Private Change Dates Make a Copy Delete Trip Go Pro ⚡️ Give Feedback…" at bounding box center [229, 116] width 458 height 233
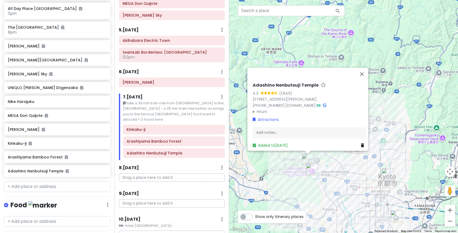
scroll to position [212, 0]
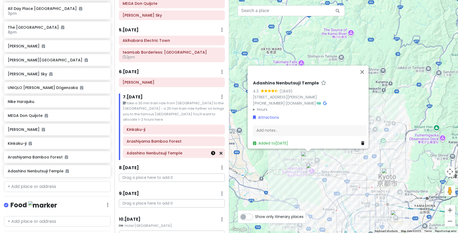
click at [214, 153] on icon at bounding box center [213, 153] width 4 height 4
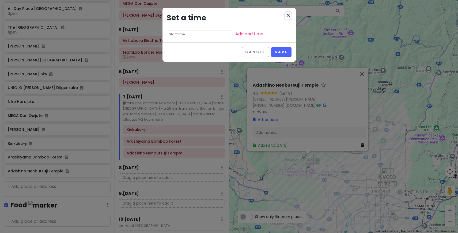
click at [287, 16] on icon "close" at bounding box center [288, 15] width 6 height 6
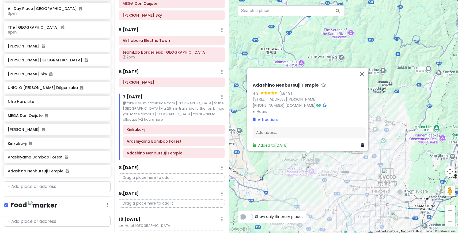
click at [223, 96] on div "7 . [DATE] Edit Day Notes Delete Day" at bounding box center [174, 98] width 102 height 9
click at [222, 98] on icon at bounding box center [222, 97] width 2 height 4
click at [215, 110] on link "Edit Day Notes" at bounding box center [206, 112] width 43 height 13
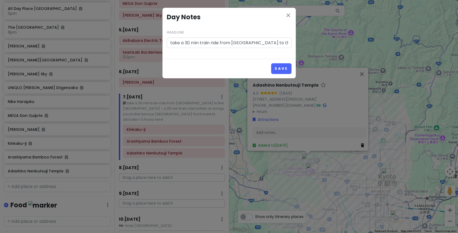
click at [276, 42] on input "take a 30 min train ride from [GEOGRAPHIC_DATA] to the [GEOGRAPHIC_DATA] - a 25…" at bounding box center [229, 43] width 125 height 11
type input "take a 30 min train ride from [GEOGRAPHIC_DATA] to the [GEOGRAPHIC_DATA] - a 25…"
click at [279, 70] on button "Save" at bounding box center [281, 68] width 20 height 10
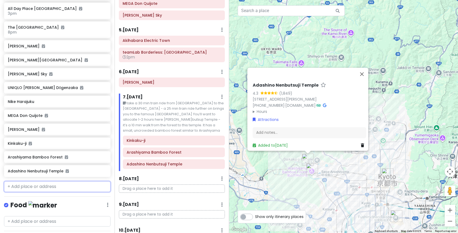
click at [32, 189] on input "text" at bounding box center [57, 186] width 107 height 11
paste input "[GEOGRAPHIC_DATA]"
type input "[GEOGRAPHIC_DATA]"
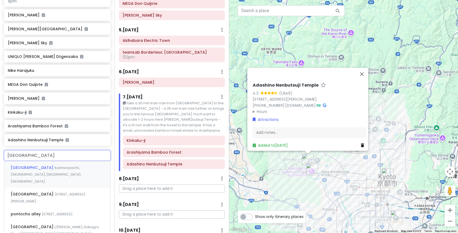
scroll to position [247, 0]
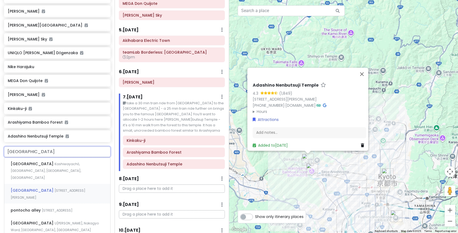
click at [68, 186] on div "[STREET_ADDRESS][PERSON_NAME]" at bounding box center [57, 194] width 106 height 20
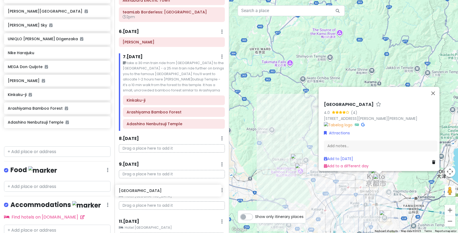
scroll to position [218, 0]
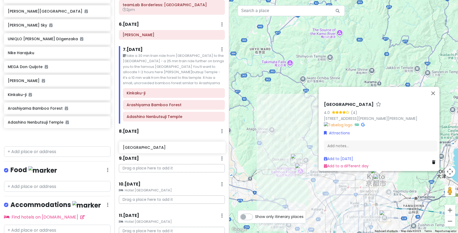
drag, startPoint x: 31, startPoint y: 139, endPoint x: 146, endPoint y: 150, distance: 115.8
click at [146, 150] on div "Tokyo Trip Private Change Dates Make a Copy Delete Trip Go Pro ⚡️ Give Feedback…" at bounding box center [229, 116] width 458 height 233
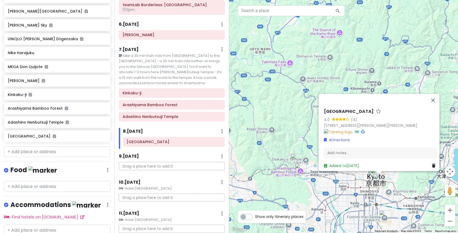
scroll to position [247, 0]
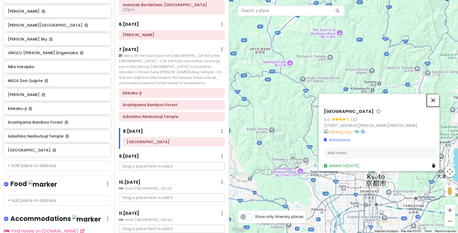
click at [435, 97] on button "Close" at bounding box center [433, 100] width 13 height 13
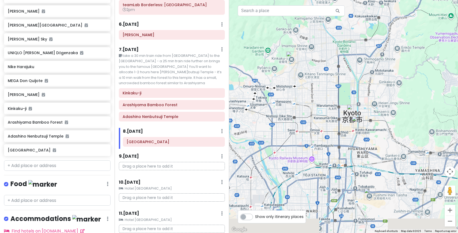
drag, startPoint x: 390, startPoint y: 167, endPoint x: 365, endPoint y: 95, distance: 76.9
click at [365, 95] on div at bounding box center [343, 116] width 229 height 233
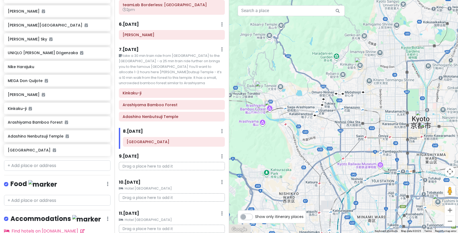
drag, startPoint x: 293, startPoint y: 138, endPoint x: 359, endPoint y: 142, distance: 66.5
click at [359, 142] on div at bounding box center [343, 116] width 229 height 233
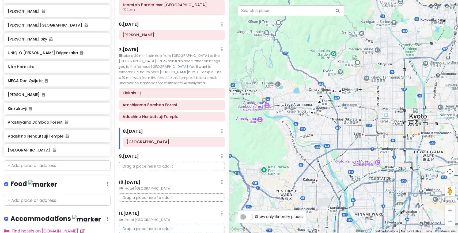
click at [206, 53] on div "7 . [DATE] Edit Day Notes Delete Day" at bounding box center [172, 50] width 106 height 9
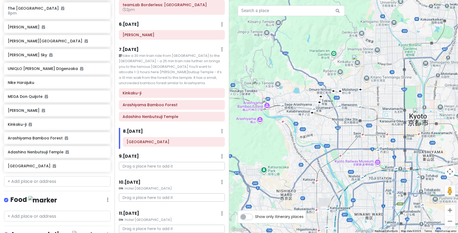
scroll to position [227, 0]
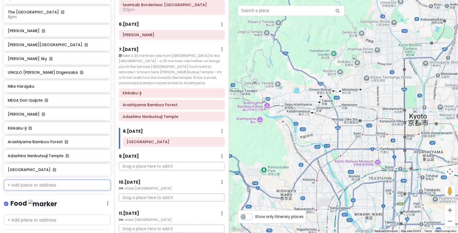
click at [52, 182] on input "text" at bounding box center [57, 185] width 107 height 11
paste input "[PERSON_NAME] and Nenenzaka -"
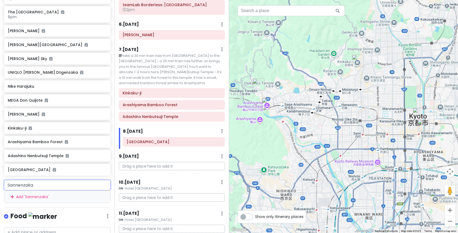
type input "Sannenzaka"
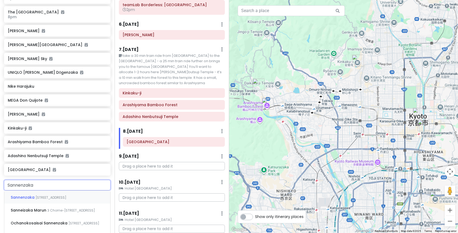
click at [68, 199] on div "Sannenzaka [STREET_ADDRESS]" at bounding box center [57, 197] width 106 height 13
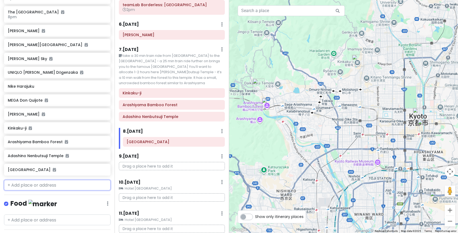
scroll to position [241, 0]
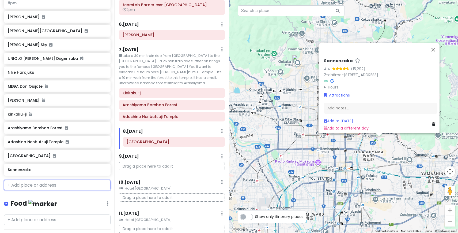
click at [49, 186] on input "text" at bounding box center [57, 185] width 107 height 11
paste input "Nenenzaka"
type input "Nenenzaka"
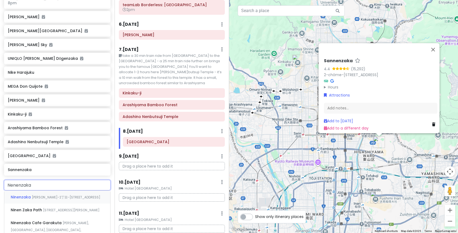
click at [50, 198] on span "[PERSON_NAME]-2丁目-[STREET_ADDRESS]" at bounding box center [66, 197] width 69 height 5
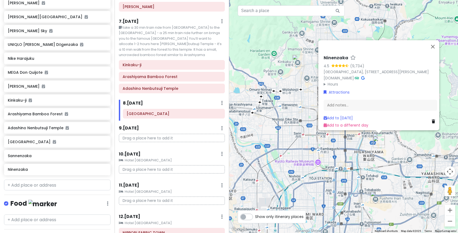
scroll to position [246, 0]
drag, startPoint x: 36, startPoint y: 158, endPoint x: 152, endPoint y: 142, distance: 116.4
click at [152, 142] on div "Tokyo Trip Private Change Dates Make a Copy Delete Trip Go Pro ⚡️ Give Feedback…" at bounding box center [229, 116] width 458 height 233
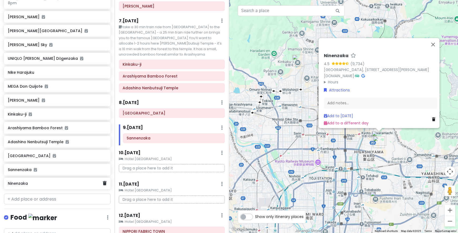
scroll to position [242, 0]
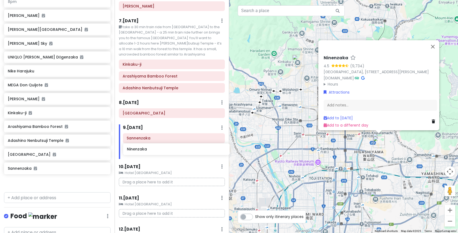
drag, startPoint x: 30, startPoint y: 185, endPoint x: 150, endPoint y: 150, distance: 124.5
click at [150, 150] on div "Tokyo Trip Private Change Dates Make a Copy Delete Trip Go Pro ⚡️ Give Feedback…" at bounding box center [229, 116] width 458 height 233
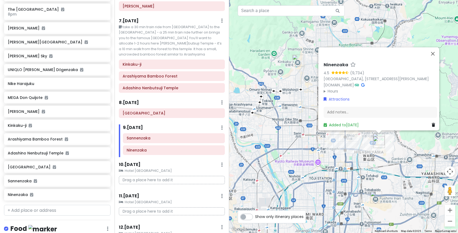
scroll to position [228, 0]
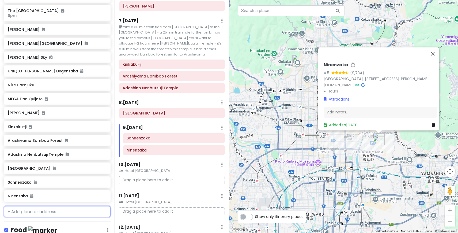
click at [23, 212] on input "text" at bounding box center [57, 211] width 107 height 11
paste input "[GEOGRAPHIC_DATA]"
type input "[GEOGRAPHIC_DATA]"
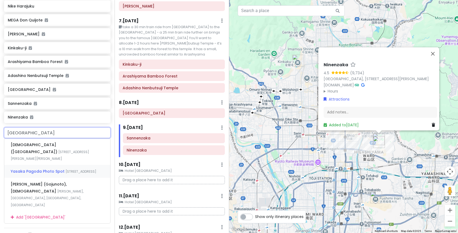
scroll to position [308, 0]
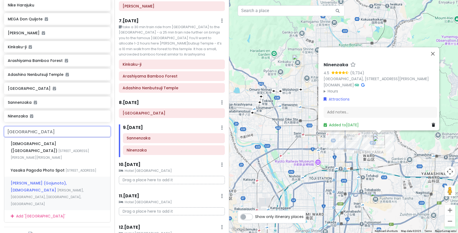
click at [84, 188] on span "[PERSON_NAME], [GEOGRAPHIC_DATA], [GEOGRAPHIC_DATA], [GEOGRAPHIC_DATA]" at bounding box center [47, 197] width 73 height 18
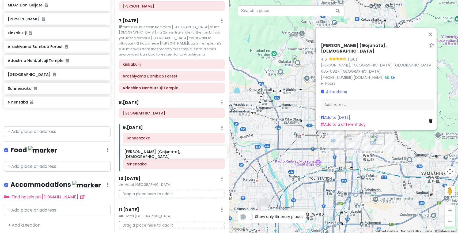
drag, startPoint x: 58, startPoint y: 118, endPoint x: 174, endPoint y: 154, distance: 121.3
click at [173, 154] on div "Tokyo Trip Private Change Dates Make a Copy Delete Trip Go Pro ⚡️ Give Feedback…" at bounding box center [229, 116] width 458 height 233
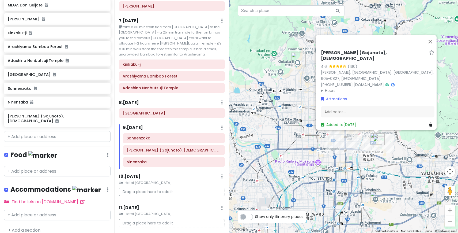
scroll to position [308, 0]
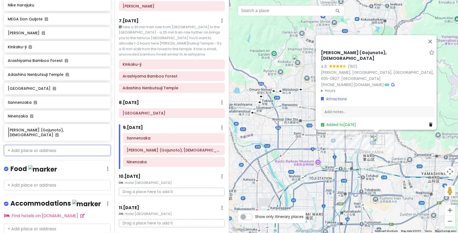
click at [51, 145] on input "text" at bounding box center [57, 150] width 107 height 11
paste input "Takashima shopping mal"
type input "Takashima shopping mal"
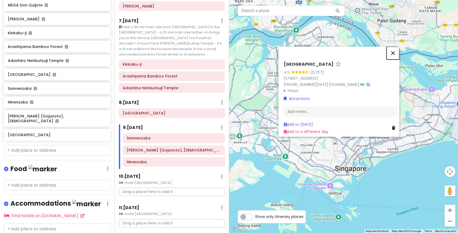
click at [396, 50] on button "Close" at bounding box center [393, 53] width 13 height 13
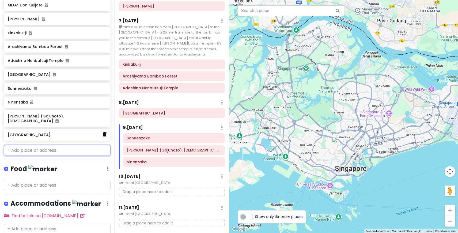
click at [105, 132] on icon at bounding box center [105, 134] width 4 height 4
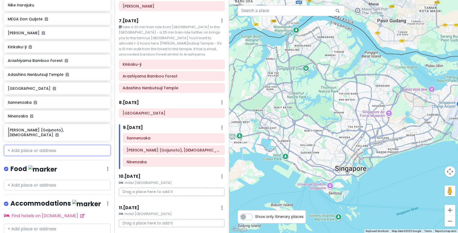
click at [48, 145] on input "text" at bounding box center [57, 150] width 107 height 11
paste input "Takashima shopping mal"
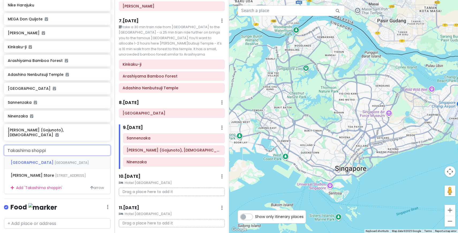
type input "Takashima shopp"
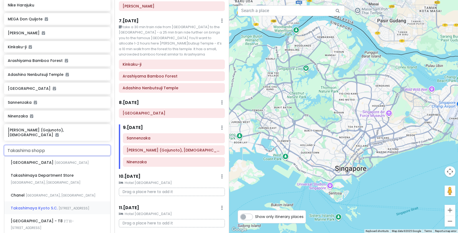
click at [48, 214] on div "Takashimaya Kyoto S.C. [STREET_ADDRESS]" at bounding box center [57, 207] width 106 height 13
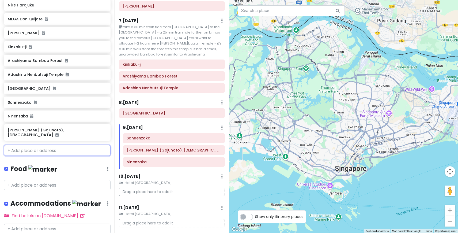
scroll to position [322, 0]
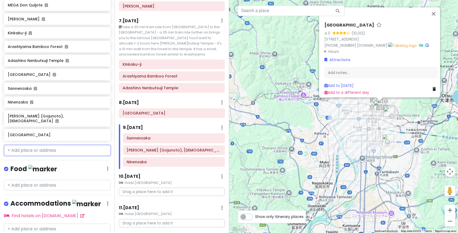
click at [48, 145] on input "text" at bounding box center [57, 150] width 107 height 11
paste input "Nuunu -"
type input "Nuunu -"
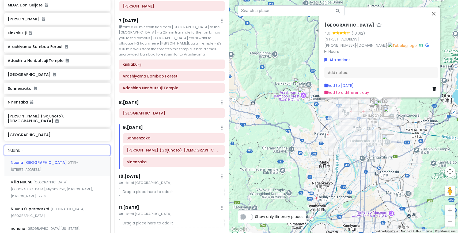
click at [52, 160] on span "2丁目-[STREET_ADDRESS]" at bounding box center [45, 166] width 68 height 12
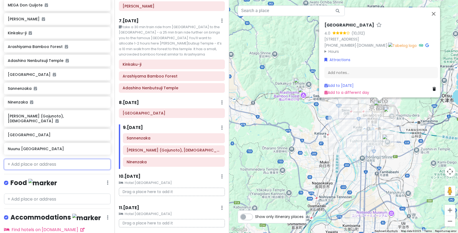
scroll to position [336, 0]
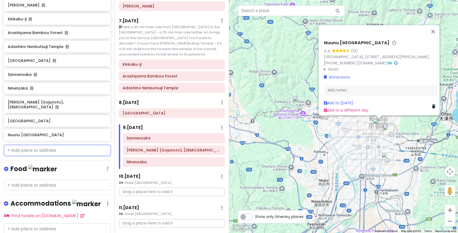
click at [44, 147] on input "text" at bounding box center [57, 150] width 107 height 11
paste input "Hotel [GEOGRAPHIC_DATA]"
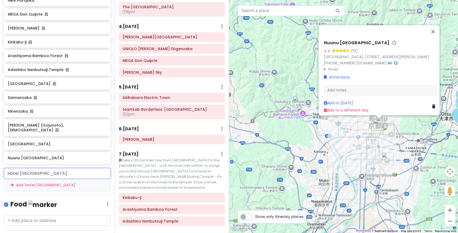
scroll to position [114, 0]
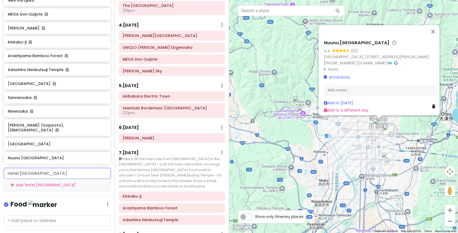
drag, startPoint x: 84, startPoint y: 166, endPoint x: 33, endPoint y: 167, distance: 51.2
click at [33, 168] on input "Hotel [GEOGRAPHIC_DATA]" at bounding box center [57, 173] width 107 height 11
click at [79, 169] on input "Hotel [GEOGRAPHIC_DATA]" at bounding box center [57, 173] width 107 height 11
drag, startPoint x: 79, startPoint y: 169, endPoint x: 7, endPoint y: 159, distance: 72.5
click at [7, 159] on div "Tokyo Trip Private Change Dates Make a Copy Delete Trip Go Pro ⚡️ Give Feedback…" at bounding box center [57, 116] width 115 height 233
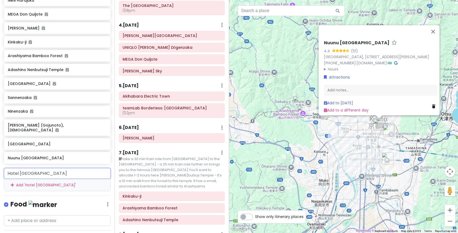
paste input "Ippodo."
type input "Ippodo."
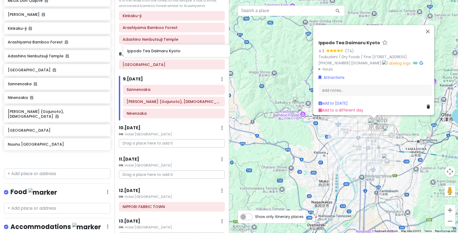
scroll to position [295, 0]
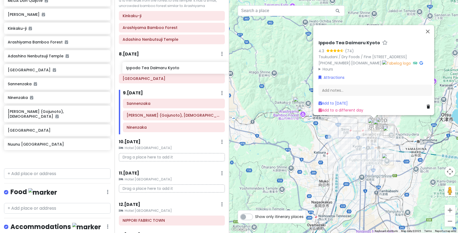
drag, startPoint x: 33, startPoint y: 155, endPoint x: 151, endPoint y: 69, distance: 146.0
click at [151, 69] on div "Tokyo Trip Private Change Dates Make a Copy Delete Trip Go Pro ⚡️ Give Feedback…" at bounding box center [229, 116] width 458 height 233
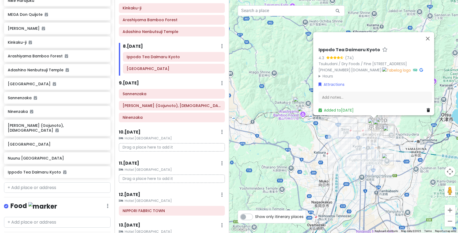
scroll to position [362, 0]
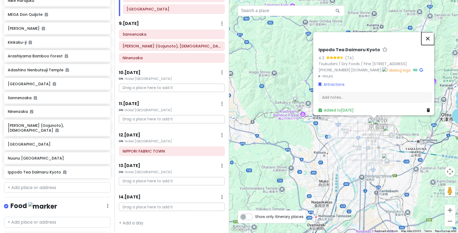
click at [432, 32] on button "Close" at bounding box center [428, 38] width 13 height 13
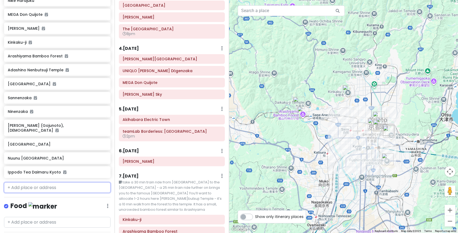
scroll to position [90, 0]
click at [28, 182] on input "text" at bounding box center [57, 187] width 107 height 11
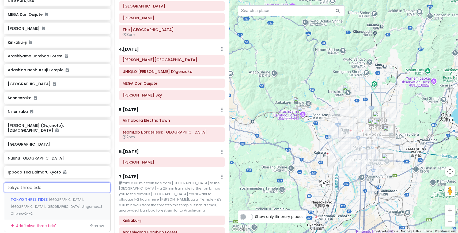
type input "tokyo three tides"
click at [33, 197] on div "TOKYO THREE TIDES [GEOGRAPHIC_DATA], [GEOGRAPHIC_DATA], [GEOGRAPHIC_DATA], Jing…" at bounding box center [57, 206] width 106 height 27
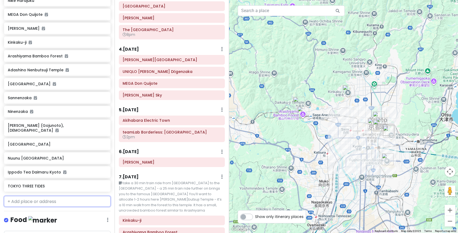
scroll to position [327, 0]
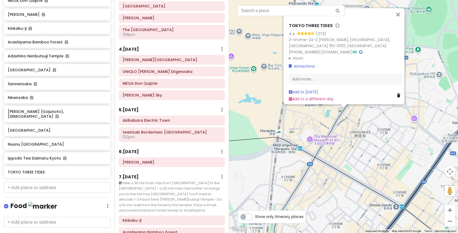
drag, startPoint x: 360, startPoint y: 120, endPoint x: 371, endPoint y: 173, distance: 54.7
click at [371, 174] on div "TOKYO THREE TIDES 4.4 (373) 3-chōme-24-2 [GEOGRAPHIC_DATA][PERSON_NAME] 150-000…" at bounding box center [343, 116] width 229 height 233
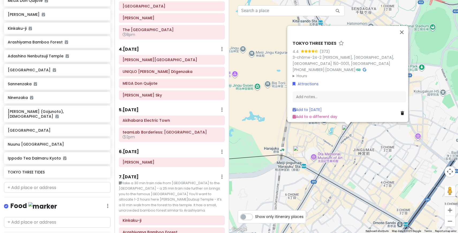
click at [298, 151] on img "Nike Harajuku" at bounding box center [299, 152] width 12 height 12
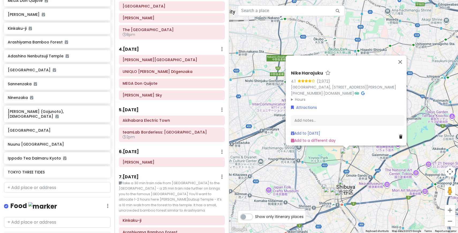
drag, startPoint x: 359, startPoint y: 172, endPoint x: 366, endPoint y: 171, distance: 7.3
click at [366, 171] on div "Nike Harajuku 4.1 (2,972) [GEOGRAPHIC_DATA], 〒[GEOGRAPHIC_DATA][PERSON_NAME], 1…" at bounding box center [343, 116] width 229 height 233
click at [57, 182] on input "text" at bounding box center [57, 187] width 107 height 11
paste input "tsujiri"
type input "tsujiri"
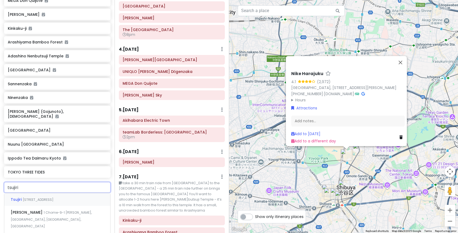
click at [52, 198] on div "Tsujiri [STREET_ADDRESS]" at bounding box center [57, 199] width 106 height 13
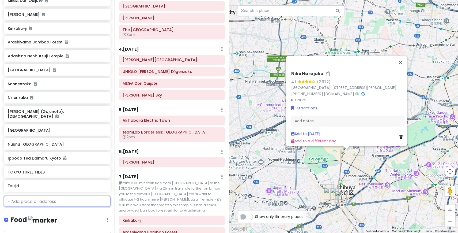
scroll to position [341, 0]
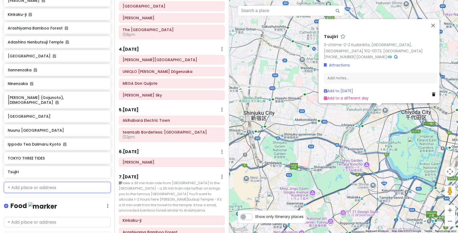
click at [60, 186] on input "text" at bounding box center [57, 187] width 107 height 11
paste input "Misuyabari"
type input "Misuyabari"
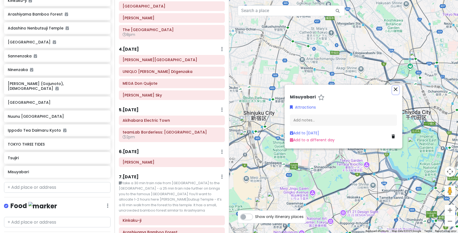
click at [397, 89] on icon "close" at bounding box center [396, 89] width 6 height 6
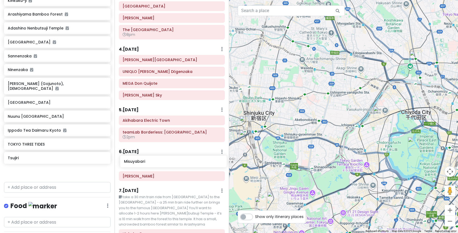
drag, startPoint x: 65, startPoint y: 171, endPoint x: 181, endPoint y: 164, distance: 115.7
click at [181, 165] on div "Tokyo Trip Private Change Dates Make a Copy Delete Trip Go Pro ⚡️ Give Feedback…" at bounding box center [229, 116] width 458 height 233
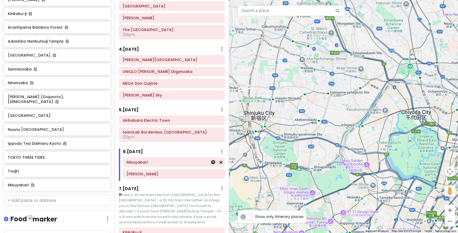
scroll to position [341, 0]
click at [184, 163] on h6 "Misuyabari" at bounding box center [174, 162] width 95 height 5
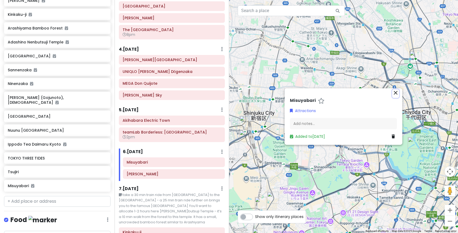
click at [396, 93] on icon "close" at bounding box center [396, 92] width 6 height 6
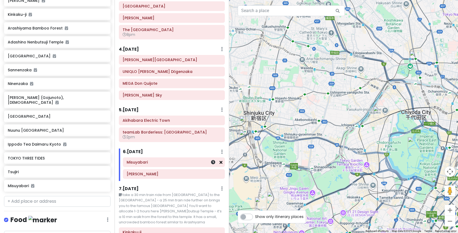
click at [221, 164] on icon at bounding box center [221, 162] width 3 height 4
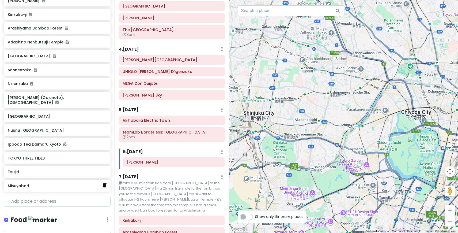
click at [106, 182] on link at bounding box center [105, 185] width 4 height 7
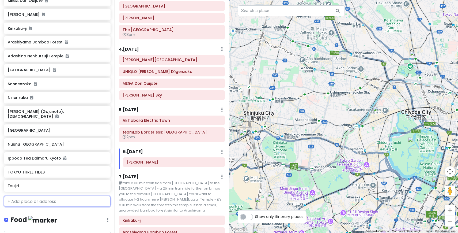
click at [50, 197] on input "text" at bounding box center [57, 201] width 107 height 11
paste input "Misuyabari Needle Shop"
drag, startPoint x: 73, startPoint y: 195, endPoint x: 9, endPoint y: 188, distance: 64.9
click at [9, 188] on div "Tokyo Trip Private Change Dates Make a Copy Delete Trip Go Pro ⚡️ Give Feedback…" at bounding box center [57, 116] width 115 height 233
paste input "Nomura Tailor."
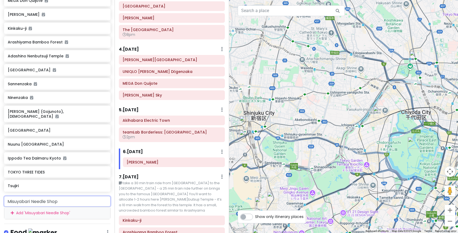
type input "Nomura Tailor."
click at [45, 211] on div "ＮＯＭＵＲＡ ＴＡＩＬＯＲ ＨＯＵＳＥ [GEOGRAPHIC_DATA], [GEOGRAPHIC_DATA], Nakagyo Ward, Enpukuj…" at bounding box center [57, 220] width 106 height 27
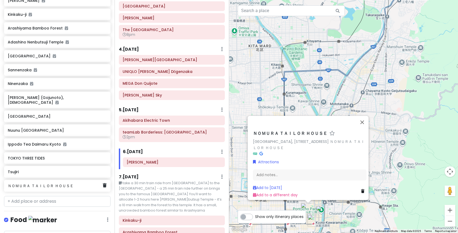
scroll to position [341, 0]
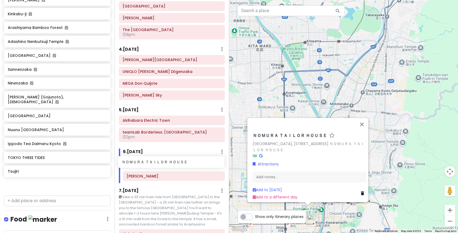
drag, startPoint x: 61, startPoint y: 184, endPoint x: 175, endPoint y: 166, distance: 116.1
click at [175, 166] on div "Tokyo Trip Private Change Dates Make a Copy Delete Trip Go Pro ⚡️ Give Feedback…" at bounding box center [229, 116] width 458 height 233
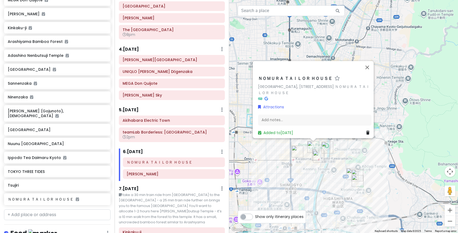
drag, startPoint x: 325, startPoint y: 108, endPoint x: 331, endPoint y: 39, distance: 69.4
click at [331, 39] on div "ＮＯＭＵＲＡ ＴＡＩＬＯＲ ＨＯＵＳＥ Japan, [STREET_ADDRESS] ＴＡＩＬＯＲ ＨＯＵＳＥ Attractions Add notes.…" at bounding box center [343, 116] width 229 height 233
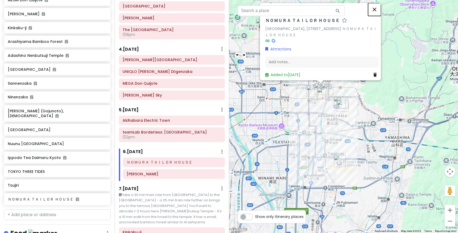
click at [378, 6] on button "Close" at bounding box center [374, 9] width 13 height 13
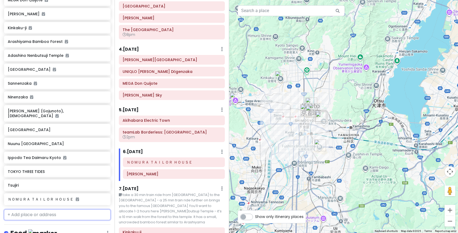
click at [51, 210] on input "text" at bounding box center [57, 214] width 107 height 11
paste input "Yuzawaya"
type input "Yuzawaya"
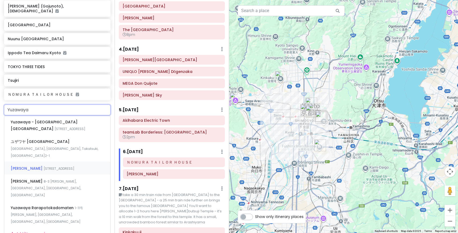
scroll to position [432, 0]
click at [60, 120] on span "Yuzawaya - [GEOGRAPHIC_DATA][GEOGRAPHIC_DATA]" at bounding box center [44, 126] width 67 height 12
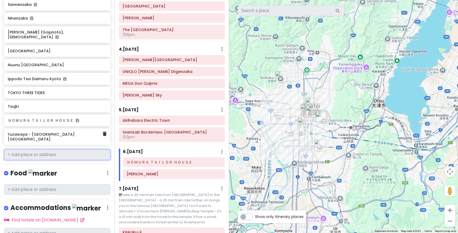
scroll to position [420, 0]
